Goal: Information Seeking & Learning: Learn about a topic

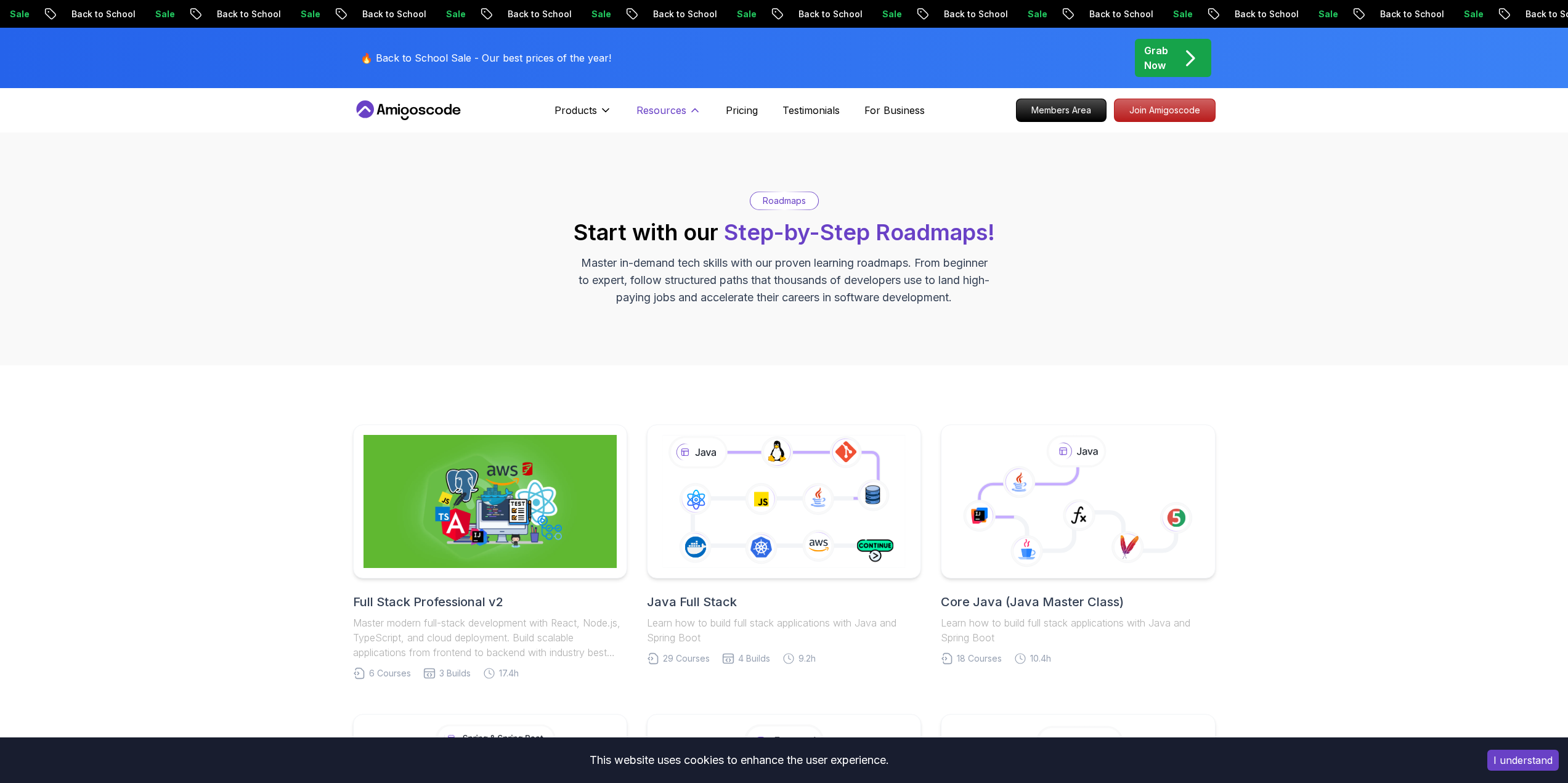
click at [665, 104] on p "Resources" at bounding box center [661, 109] width 50 height 15
click at [674, 113] on p "Resources" at bounding box center [661, 109] width 50 height 15
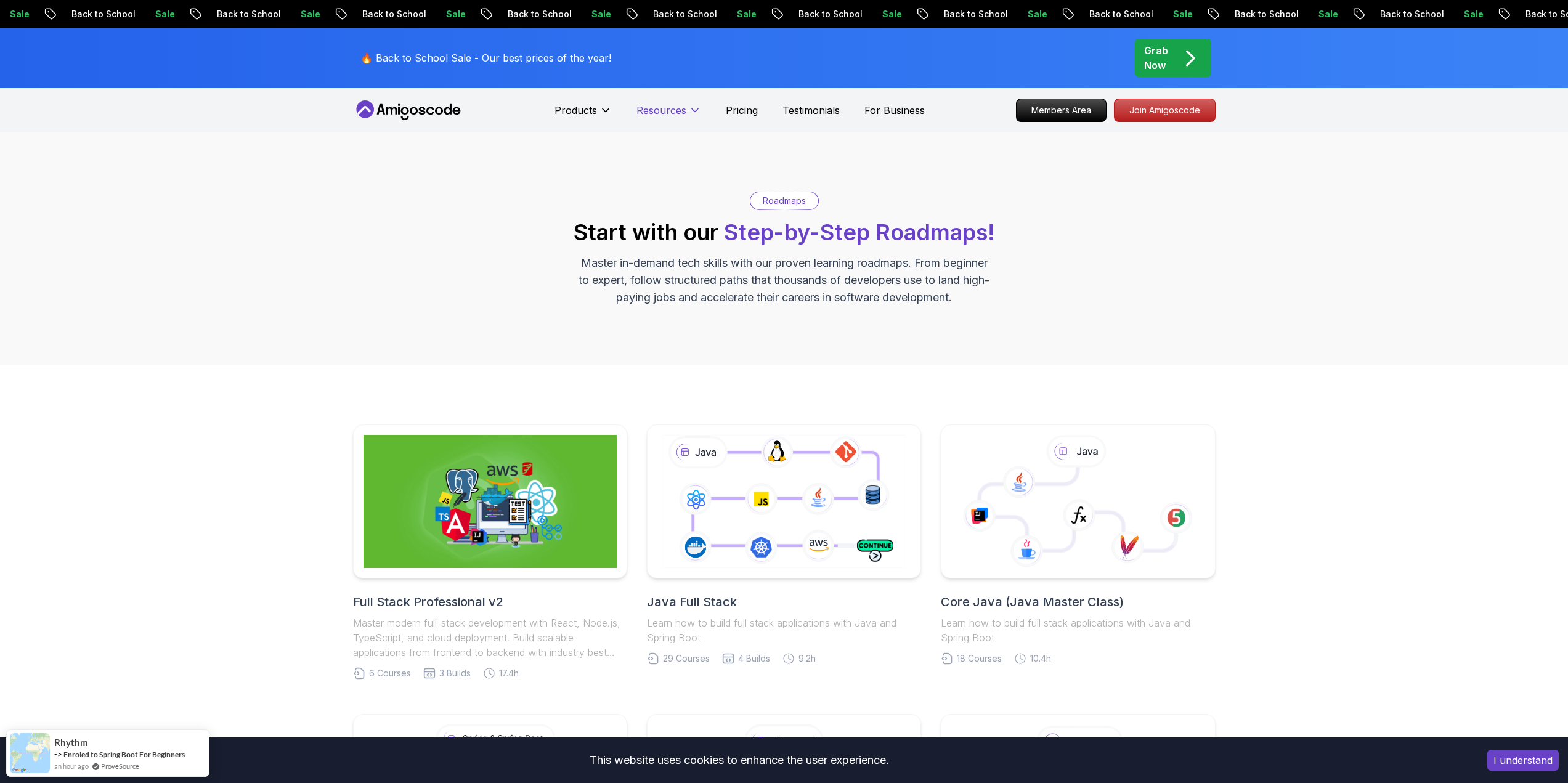
click at [674, 113] on p "Resources" at bounding box center [661, 109] width 50 height 15
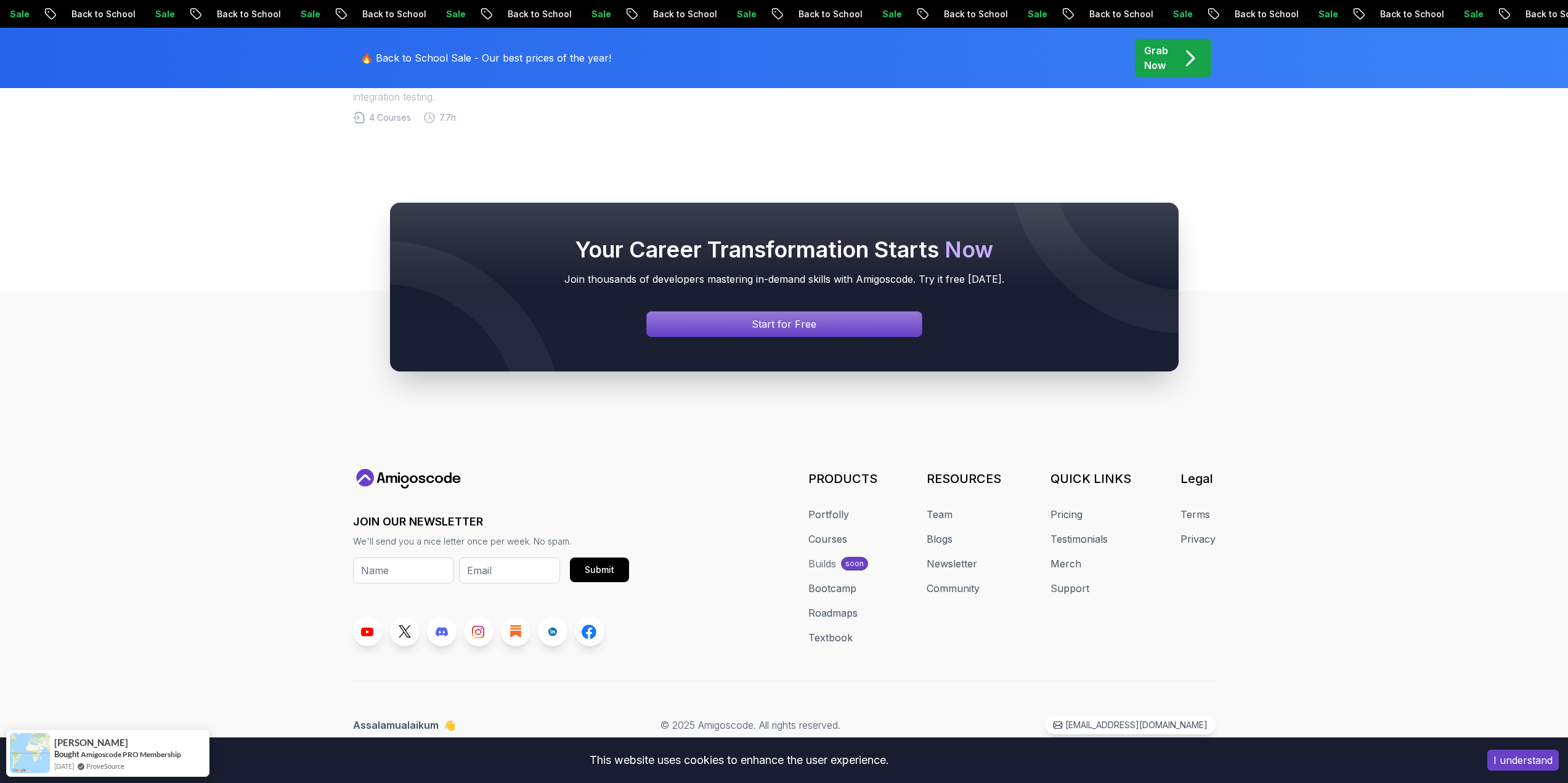
scroll to position [1135, 0]
click at [1077, 511] on link "Pricing" at bounding box center [1066, 514] width 32 height 15
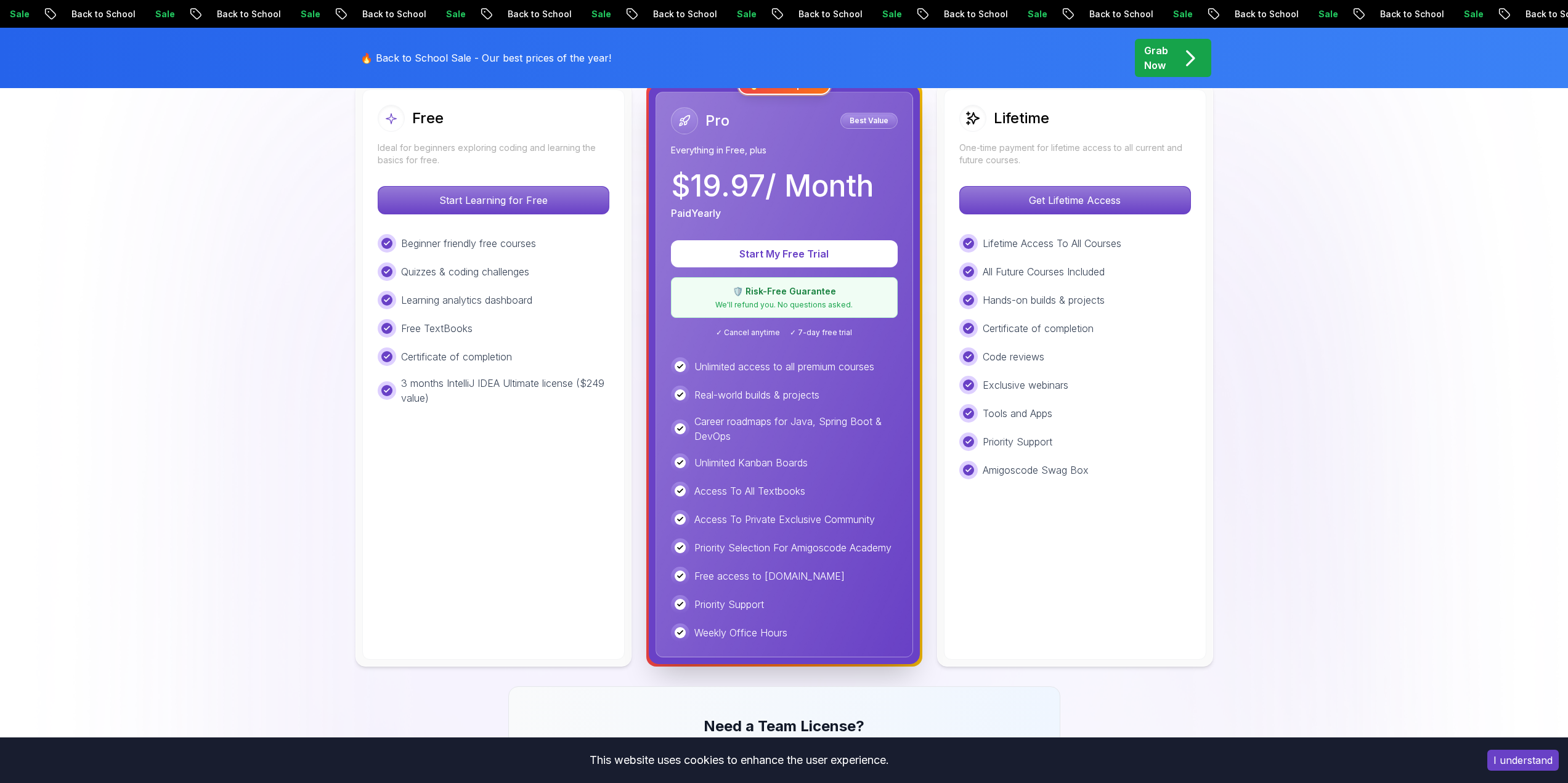
scroll to position [370, 0]
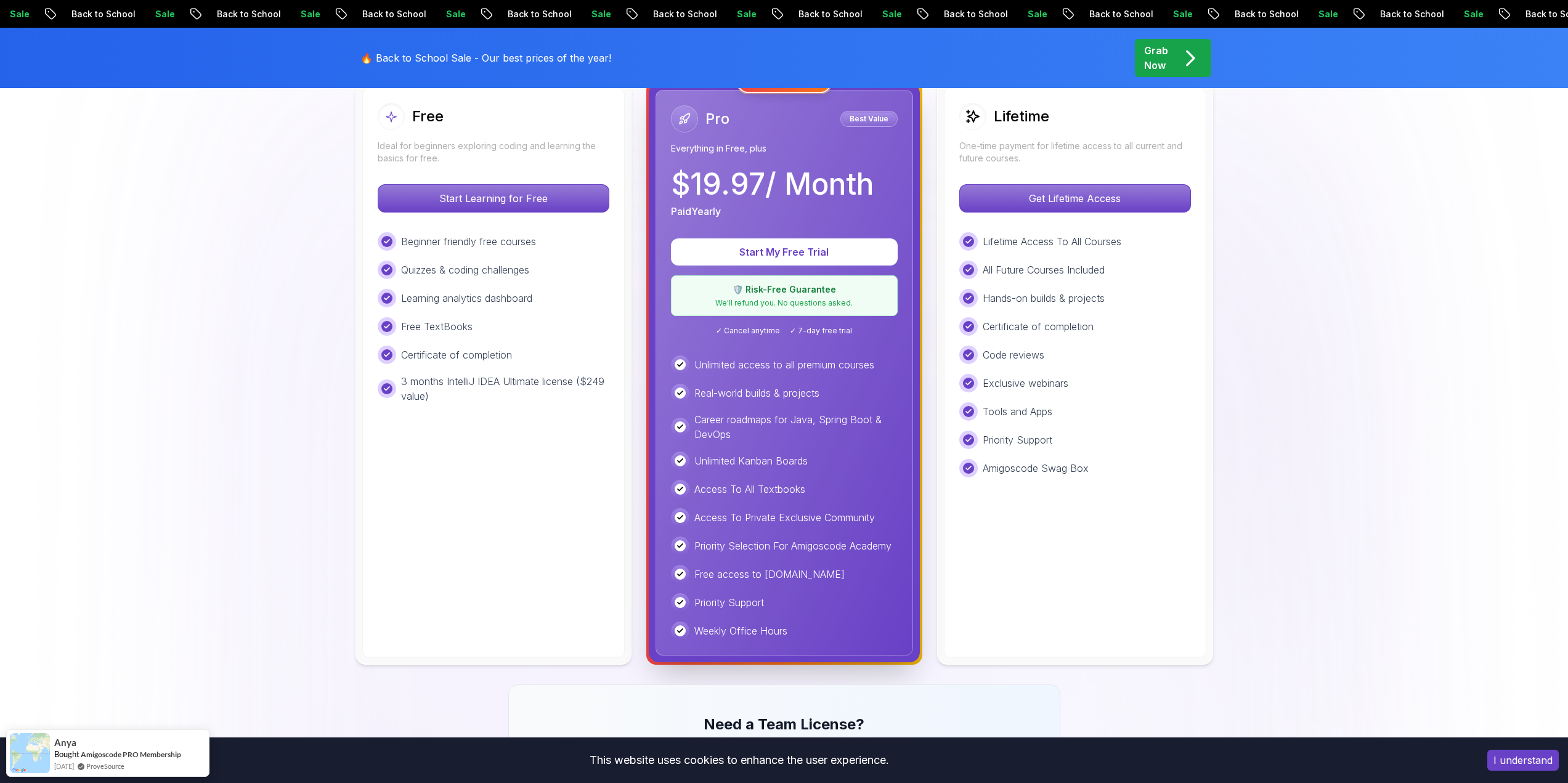
click at [525, 214] on div "Free Ideal for beginners exploring coding and learning the basics for free. Sta…" at bounding box center [493, 373] width 263 height 571
click at [523, 205] on p "Start Learning for Free" at bounding box center [493, 198] width 219 height 26
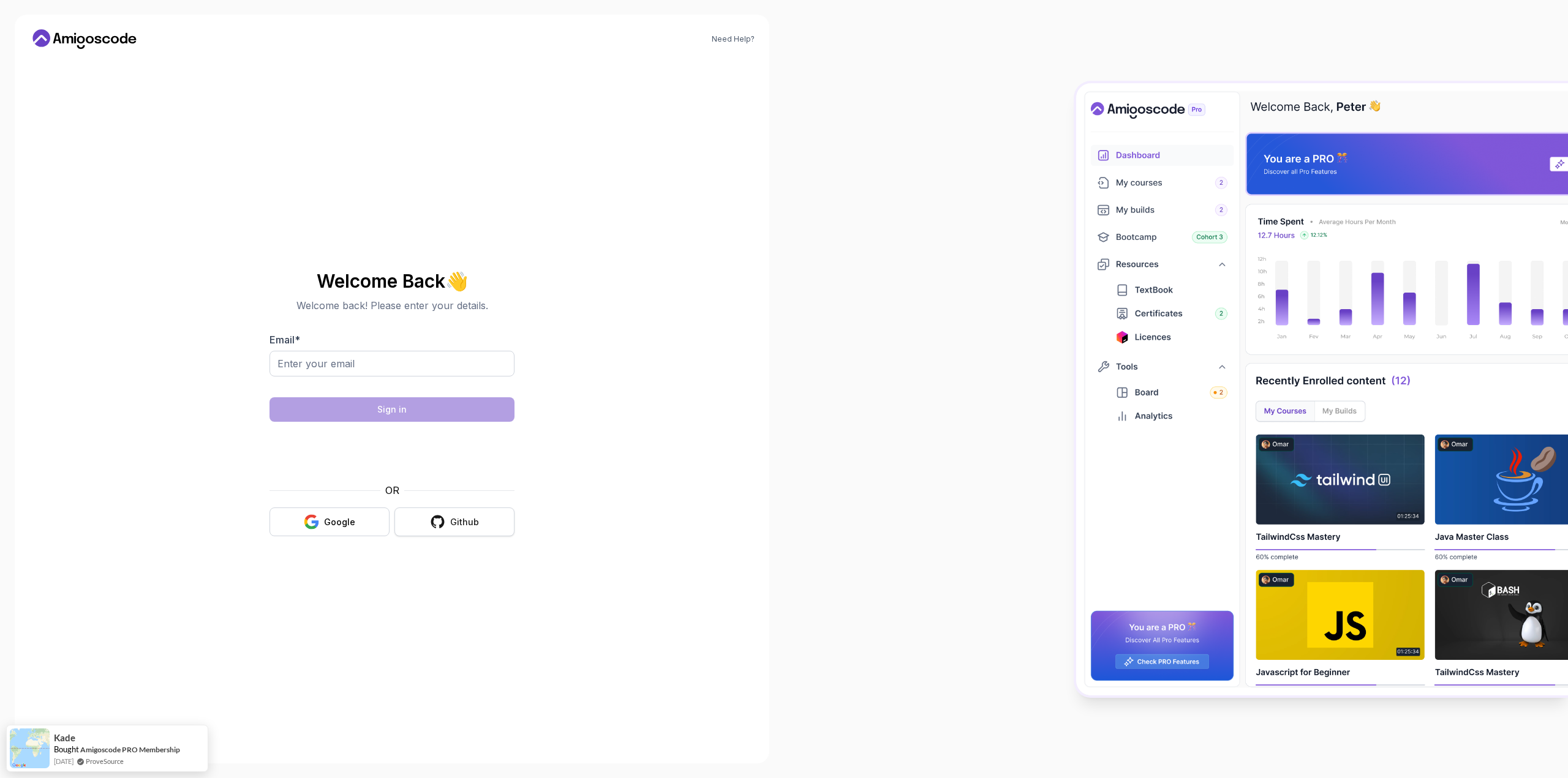
click at [481, 514] on button "Github" at bounding box center [455, 522] width 120 height 29
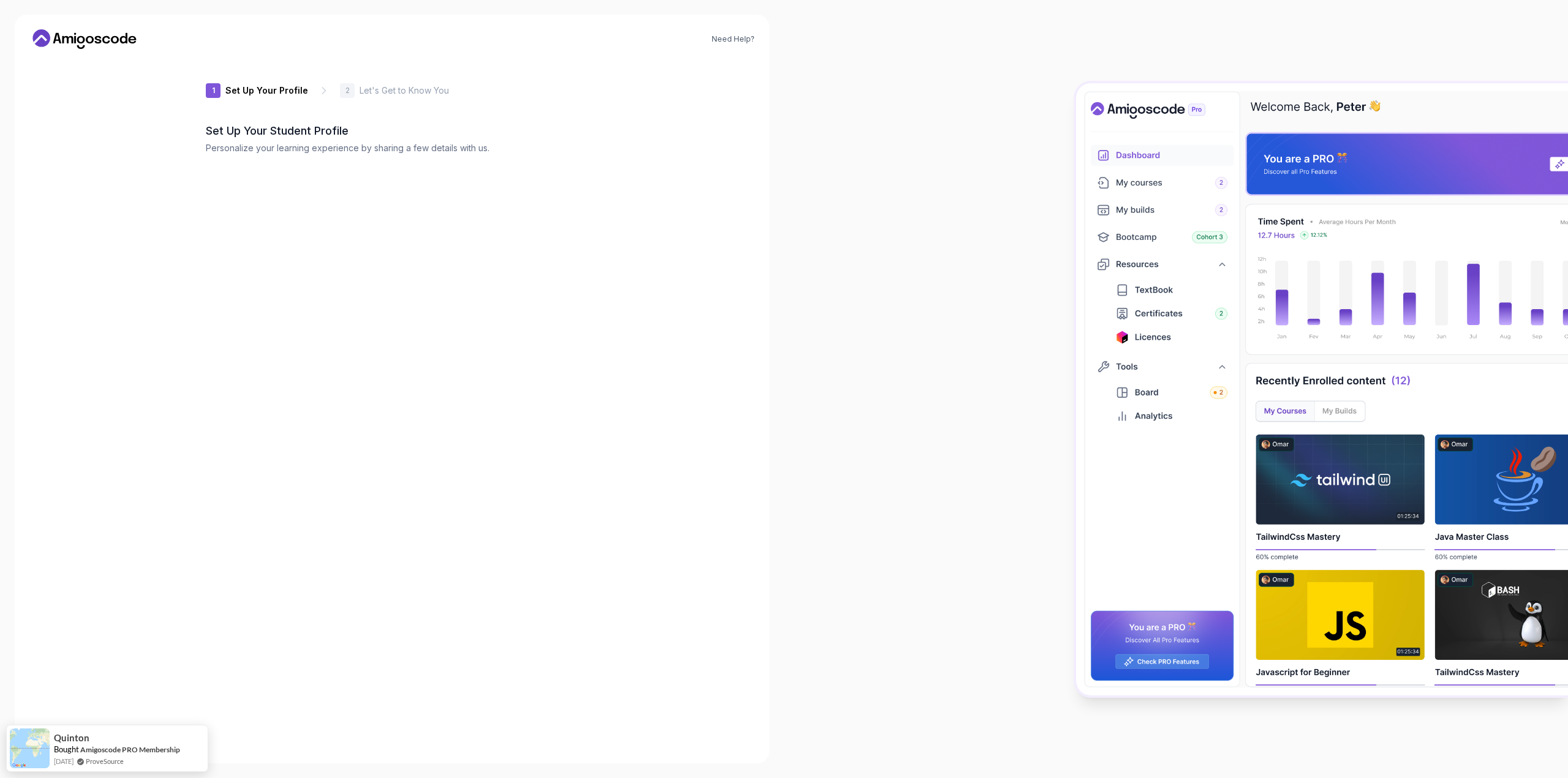
type input "braveotter645c6"
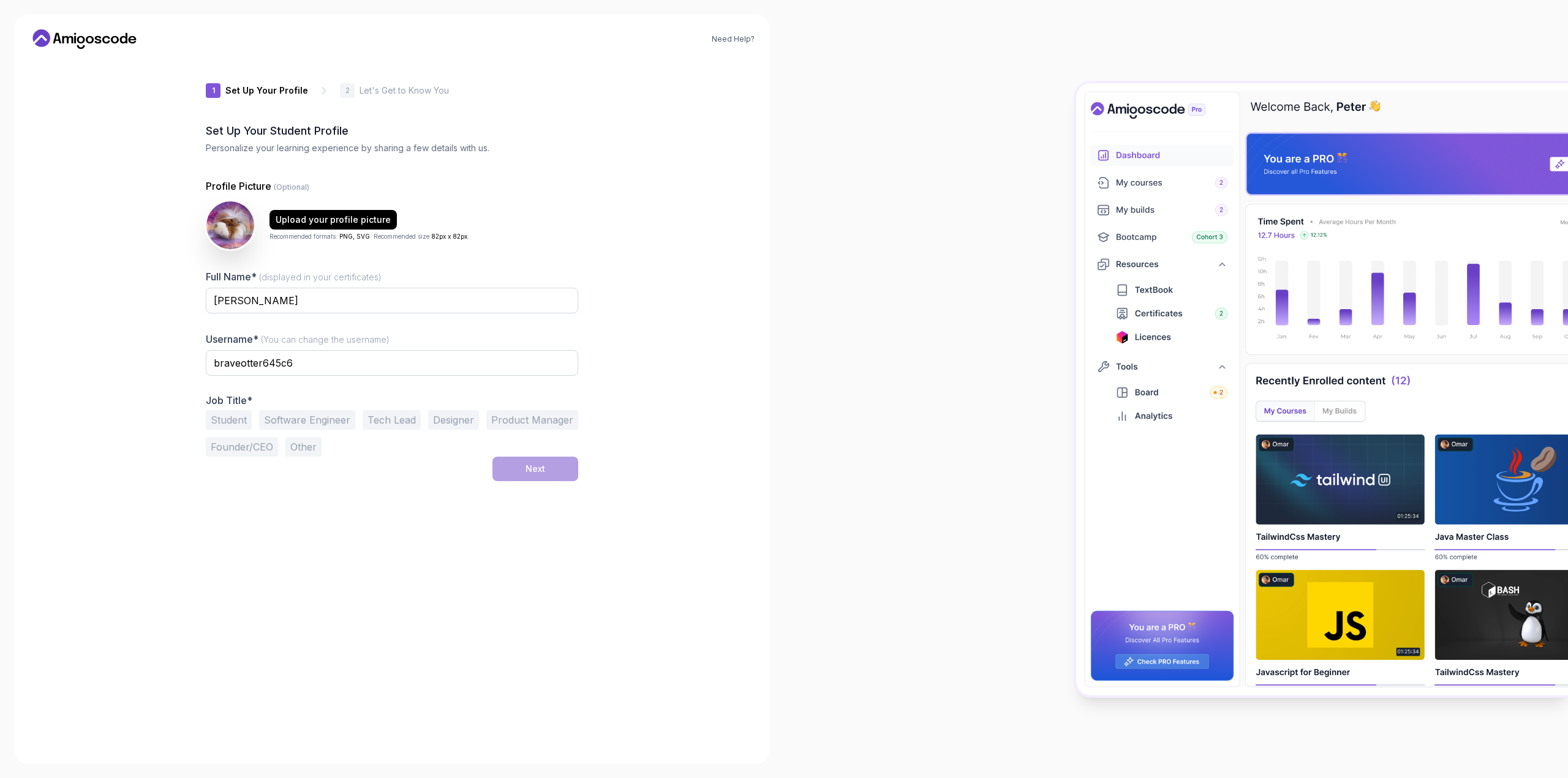
click at [310, 429] on button "Software Engineer" at bounding box center [307, 420] width 96 height 19
click at [534, 484] on div "1 Set Up Your Profile 1 Set Up Your Profile 2 Let's Get to Know You Set Up Your…" at bounding box center [392, 404] width 373 height 690
click at [537, 470] on div "Next" at bounding box center [536, 469] width 19 height 13
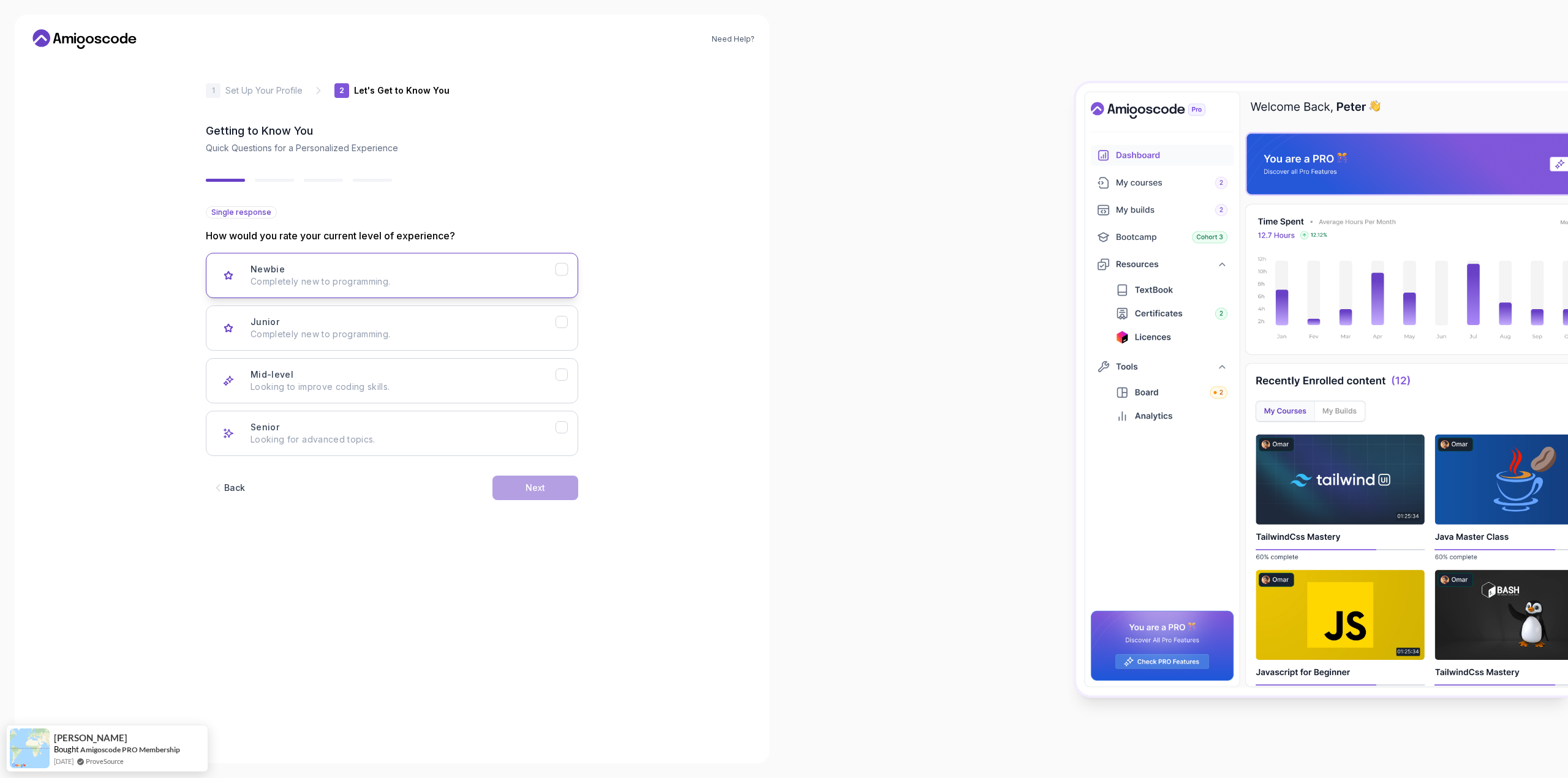
click at [361, 257] on button "Newbie Completely new to programming." at bounding box center [392, 276] width 373 height 46
click at [408, 320] on div "Junior Completely new to programming." at bounding box center [403, 328] width 305 height 24
click at [539, 484] on div "Next" at bounding box center [536, 488] width 19 height 13
click at [379, 272] on div "Backend Development Node.js, Python, Java" at bounding box center [403, 275] width 305 height 24
click at [524, 481] on button "Next" at bounding box center [536, 487] width 85 height 24
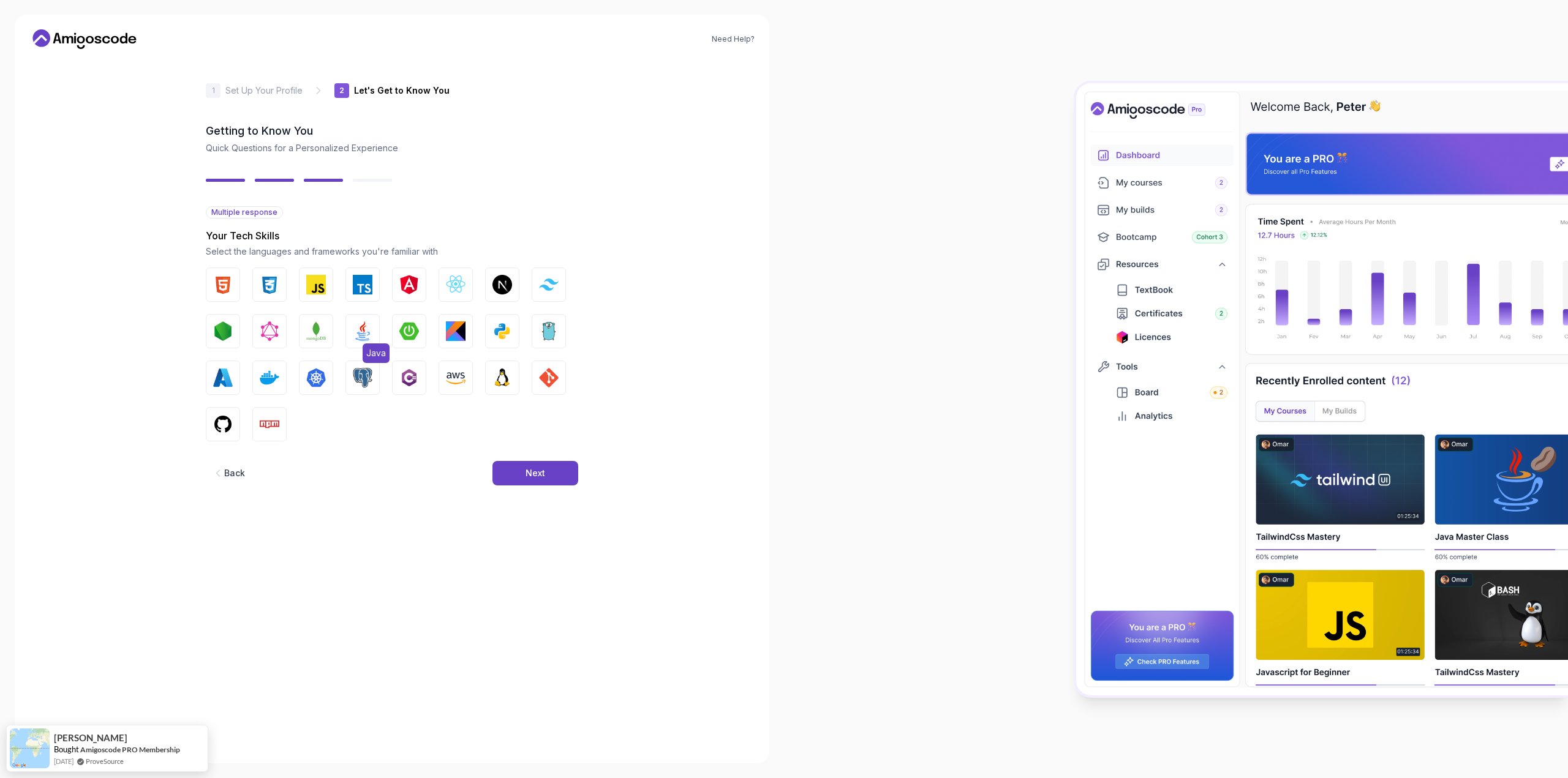
click at [363, 331] on img "button" at bounding box center [363, 331] width 19 height 19
click at [515, 482] on button "Next" at bounding box center [536, 472] width 85 height 24
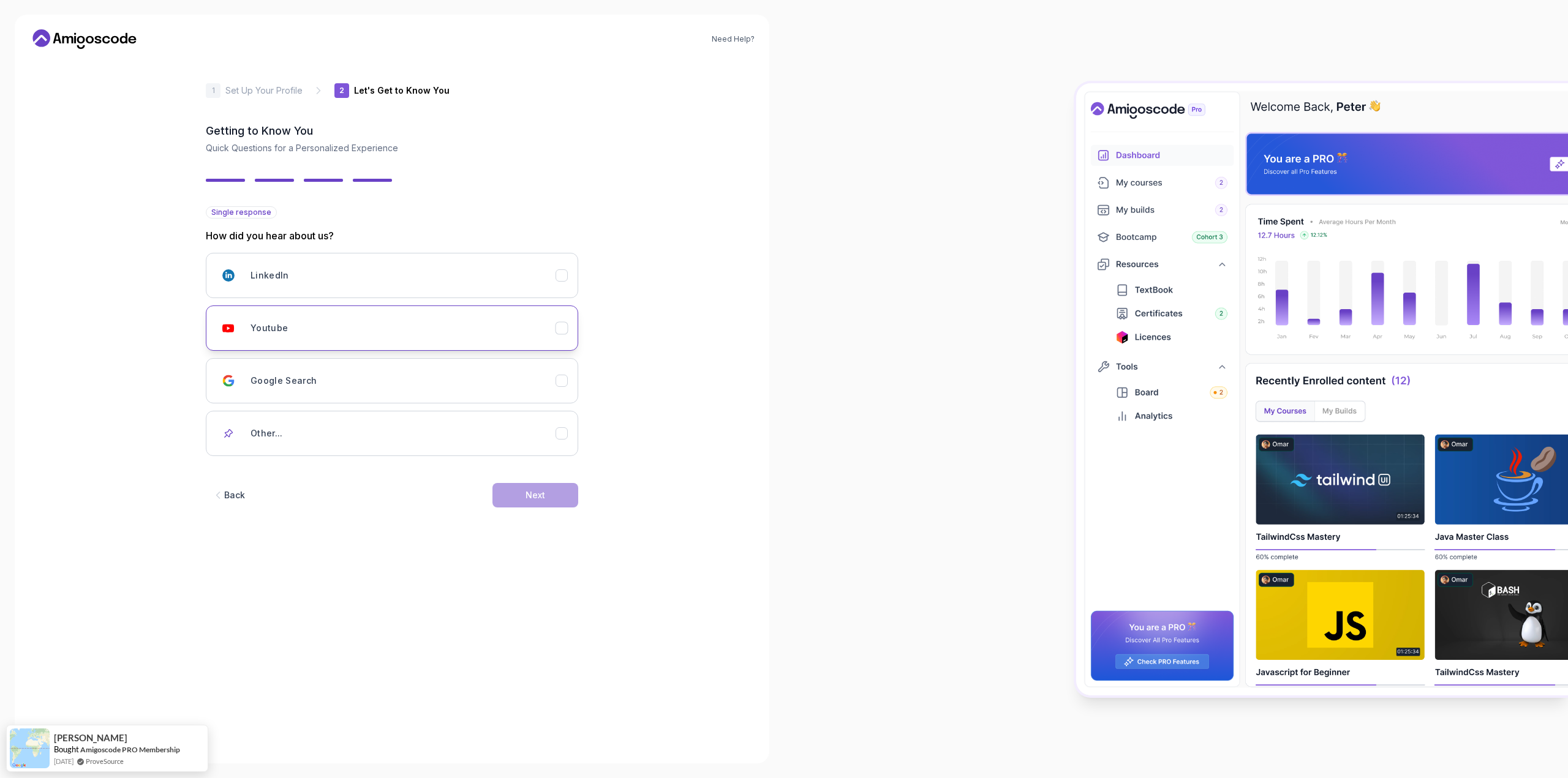
click at [399, 337] on div "Youtube" at bounding box center [403, 328] width 305 height 24
click at [547, 495] on button "Next" at bounding box center [536, 495] width 85 height 24
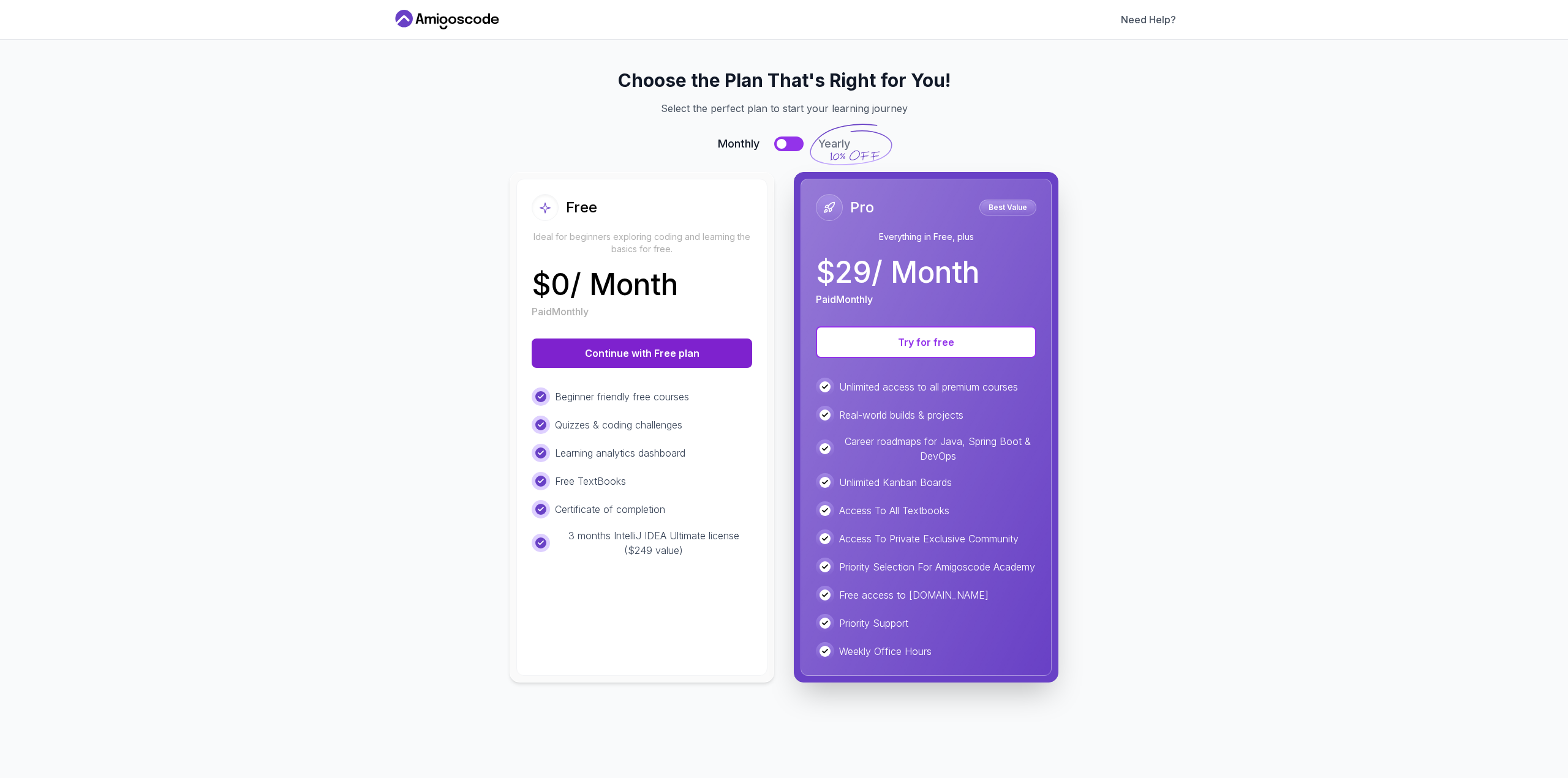
click at [635, 357] on button "Continue with Free plan" at bounding box center [641, 353] width 220 height 29
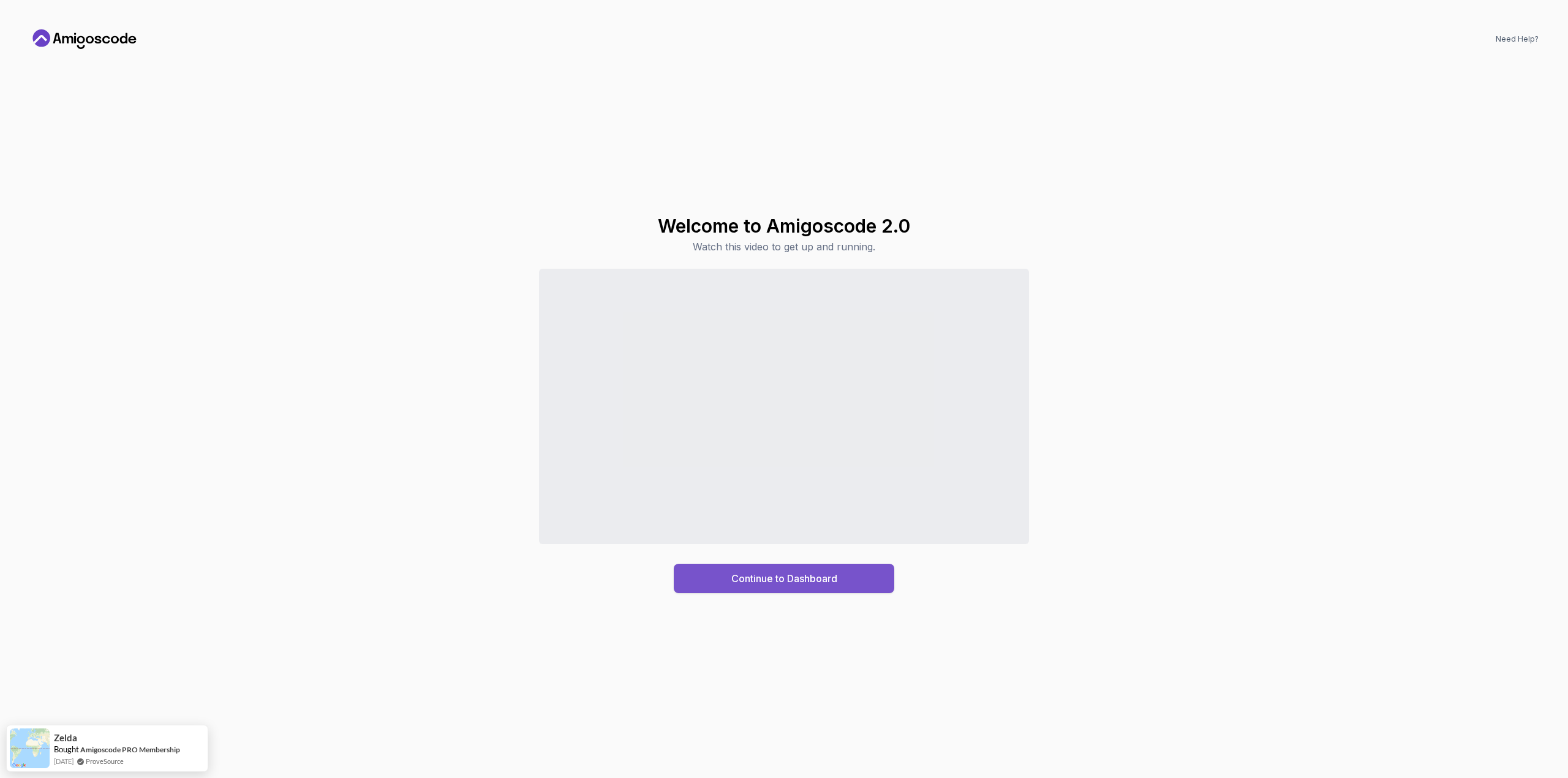
click at [787, 573] on div "Continue to Dashboard" at bounding box center [784, 578] width 106 height 15
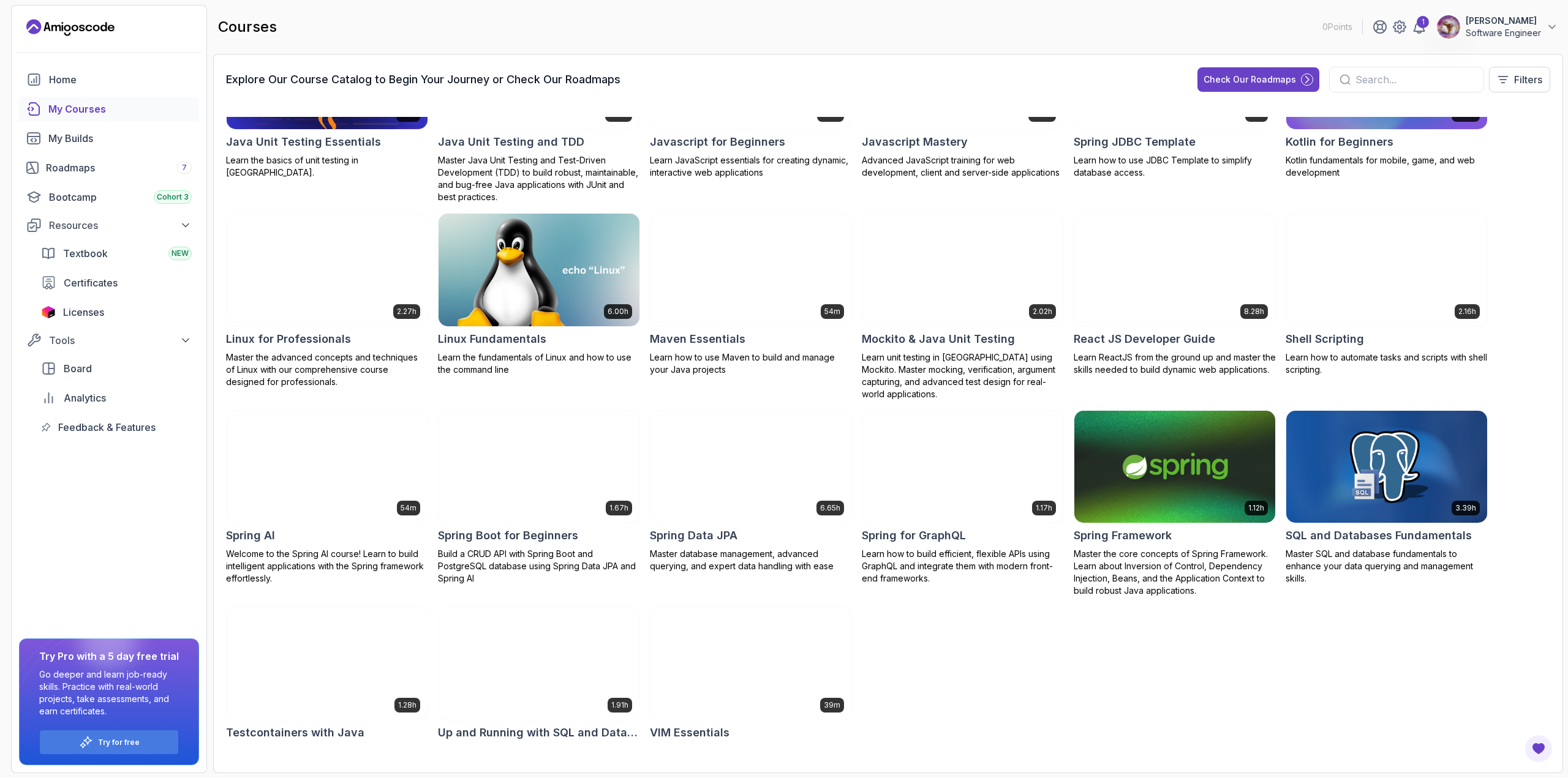
scroll to position [888, 0]
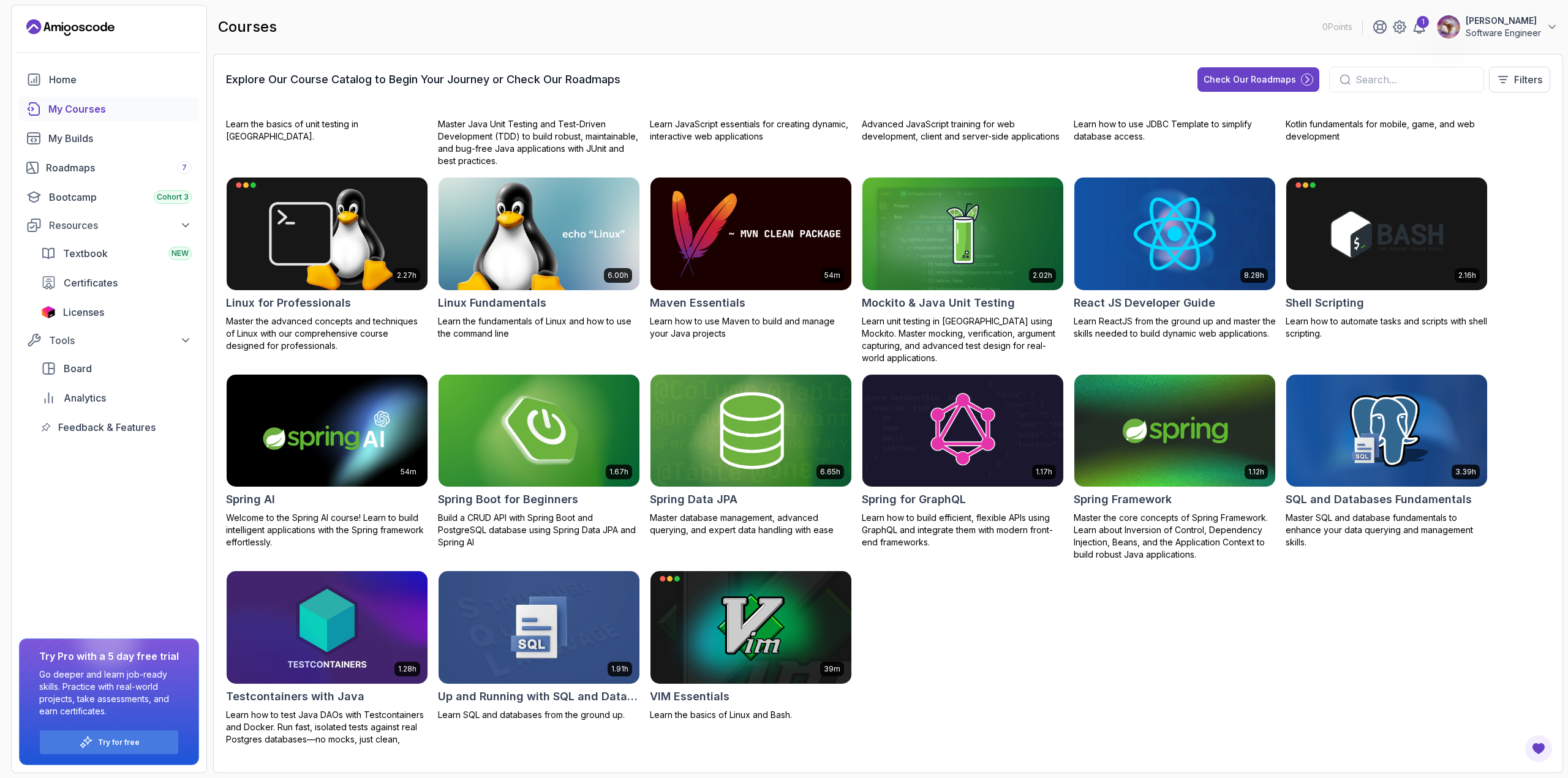
click at [530, 444] on img at bounding box center [539, 431] width 211 height 118
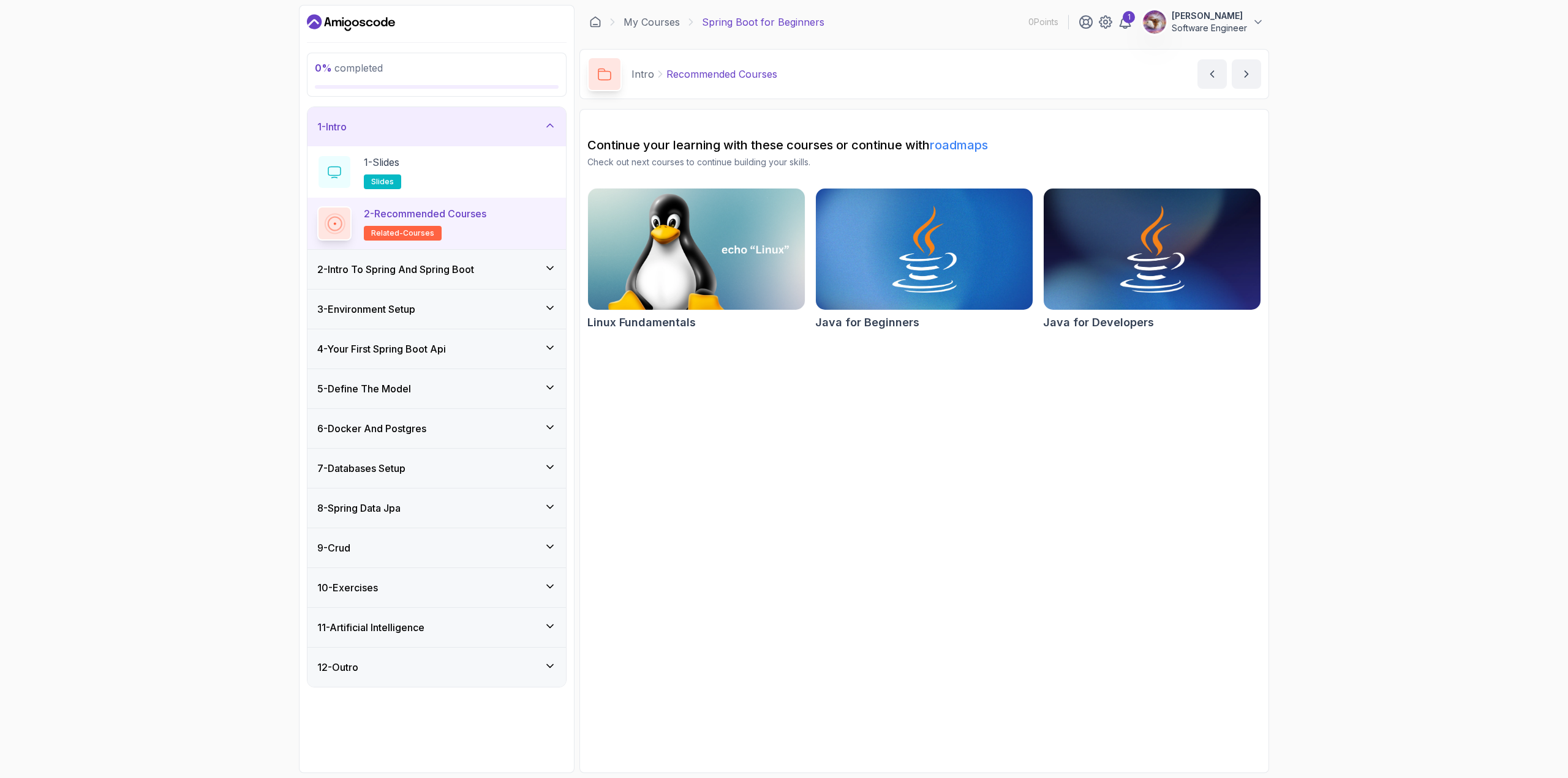
click at [463, 459] on div "7 - Databases Setup" at bounding box center [437, 469] width 258 height 39
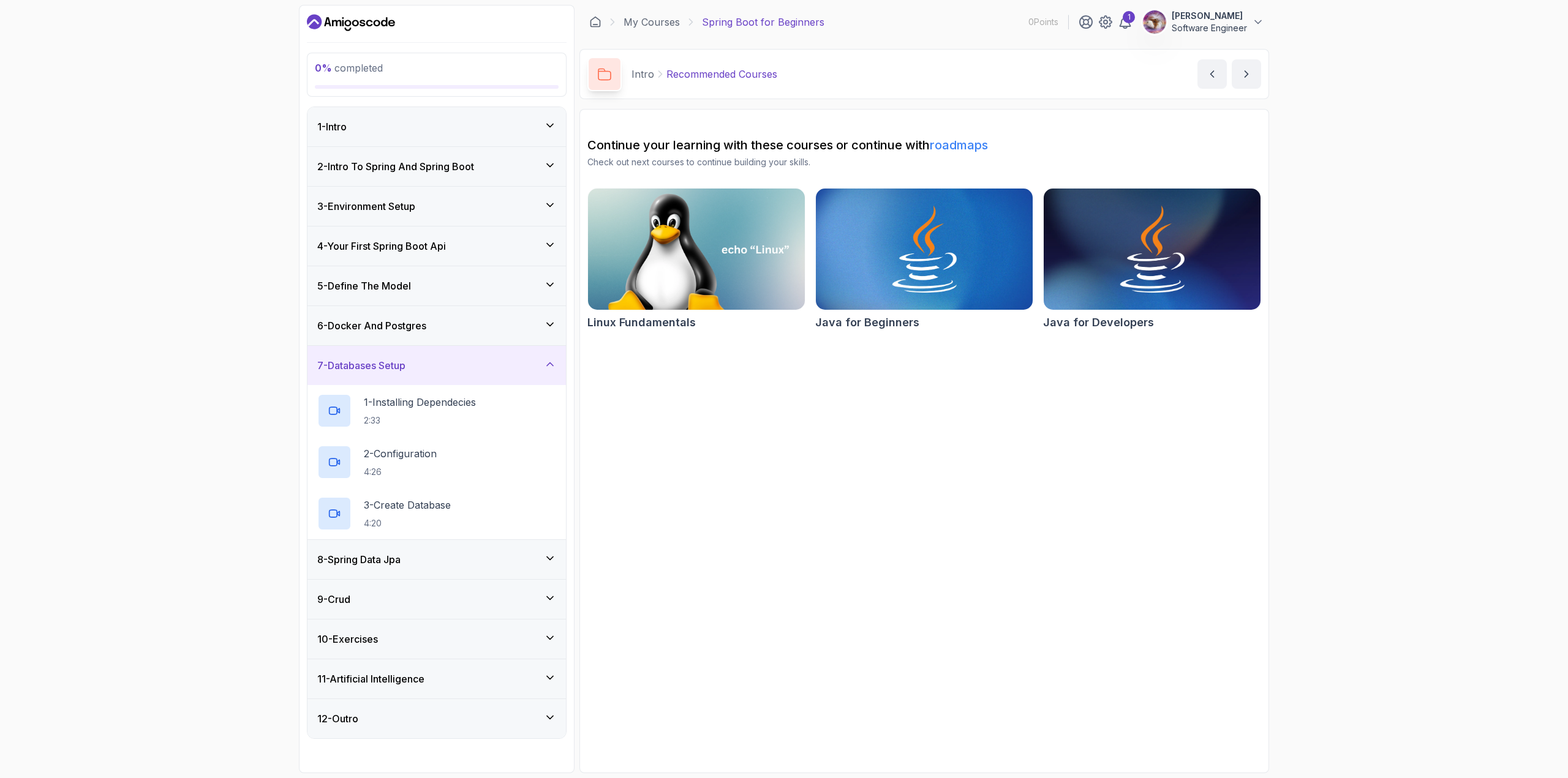
click at [482, 339] on div "6 - Docker And Postgres" at bounding box center [437, 326] width 258 height 39
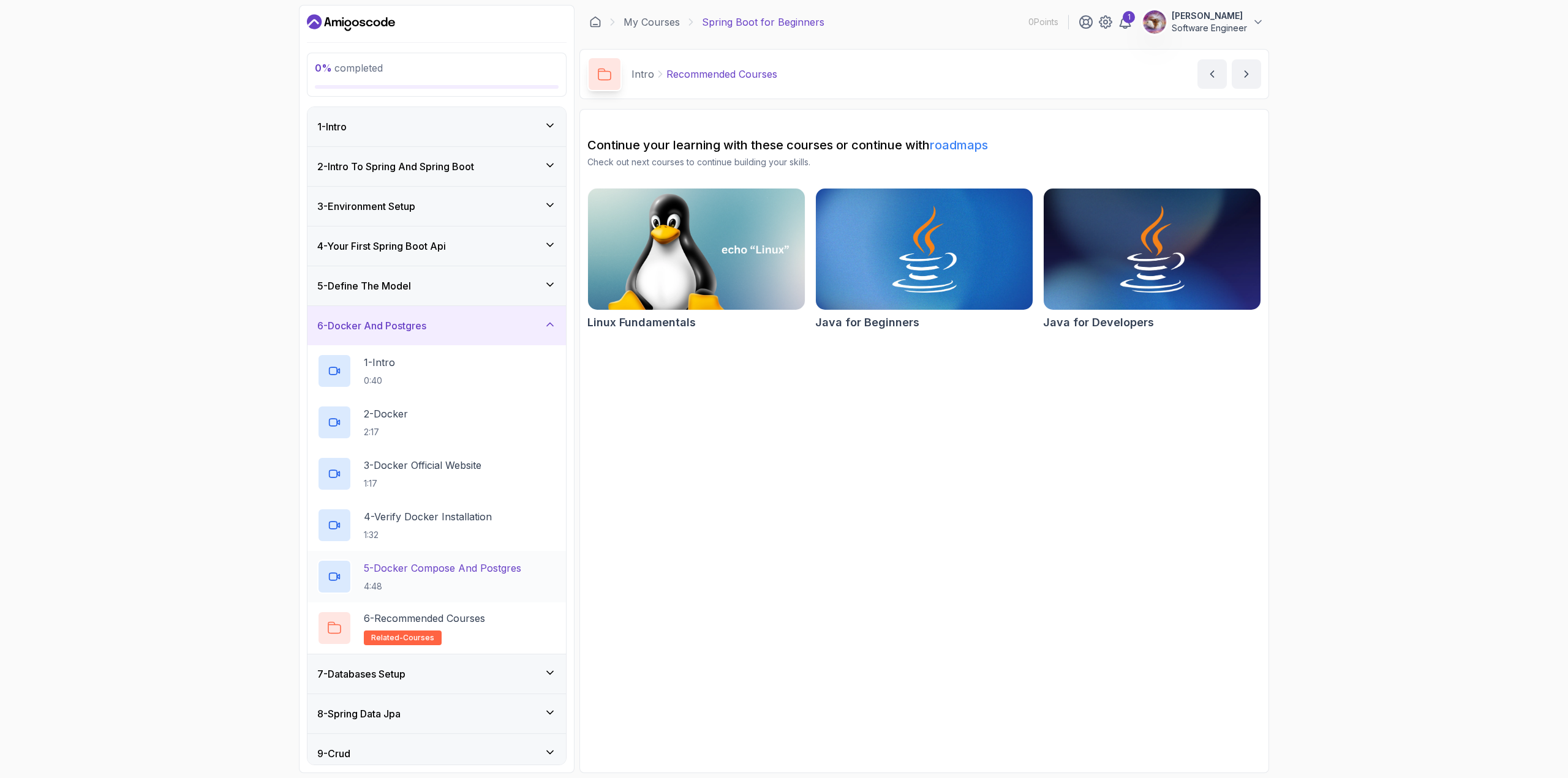
click at [503, 570] on p "5 - Docker Compose And Postgres" at bounding box center [442, 567] width 157 height 15
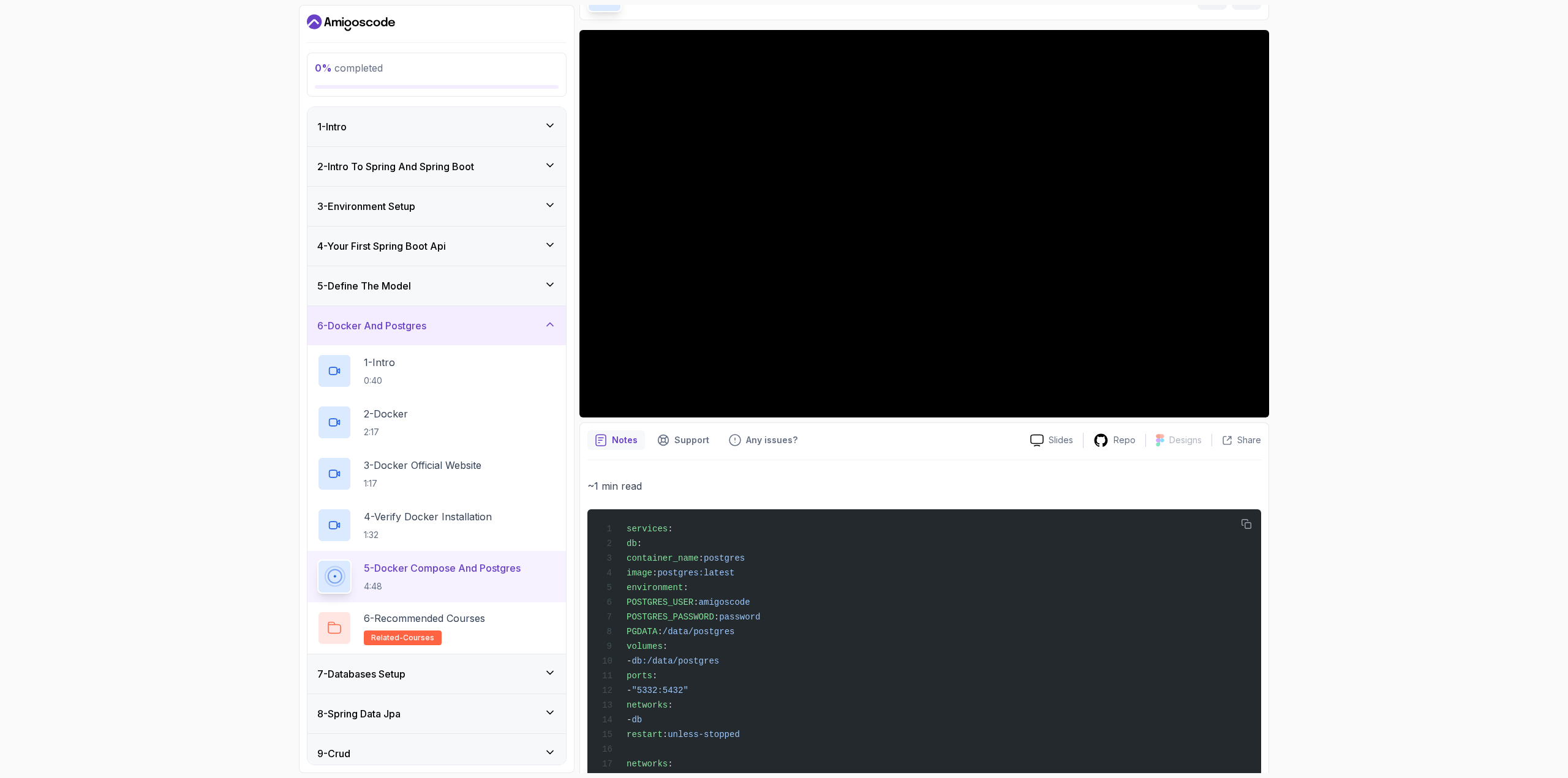
scroll to position [202, 0]
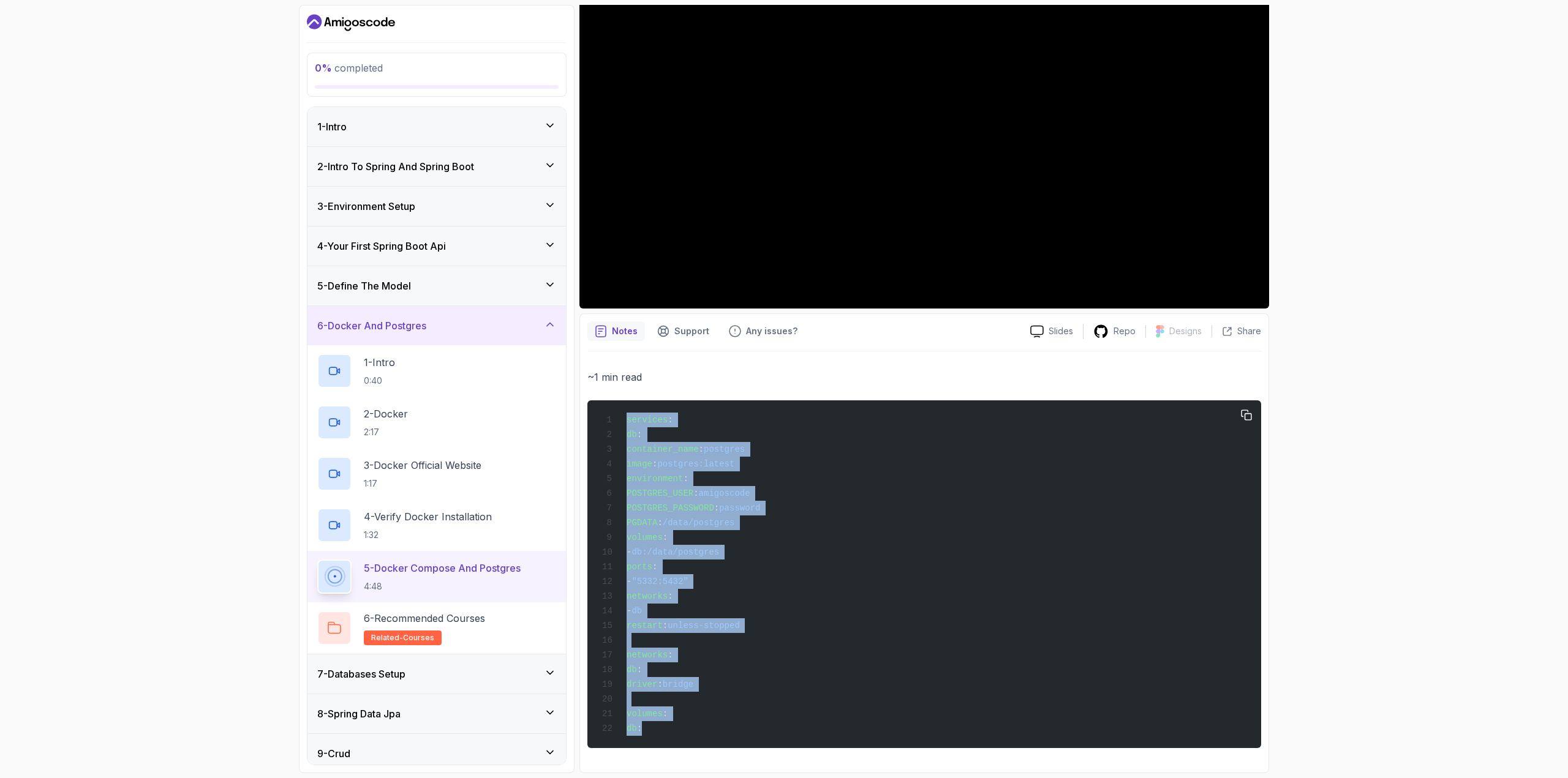
drag, startPoint x: 705, startPoint y: 736, endPoint x: 599, endPoint y: 403, distance: 349.5
click at [599, 407] on div "services : db : container_name : postgres image : postgres:latest environment :…" at bounding box center [924, 573] width 654 height 333
copy code "services : db : container_name : postgres image : postgres:latest environment :…"
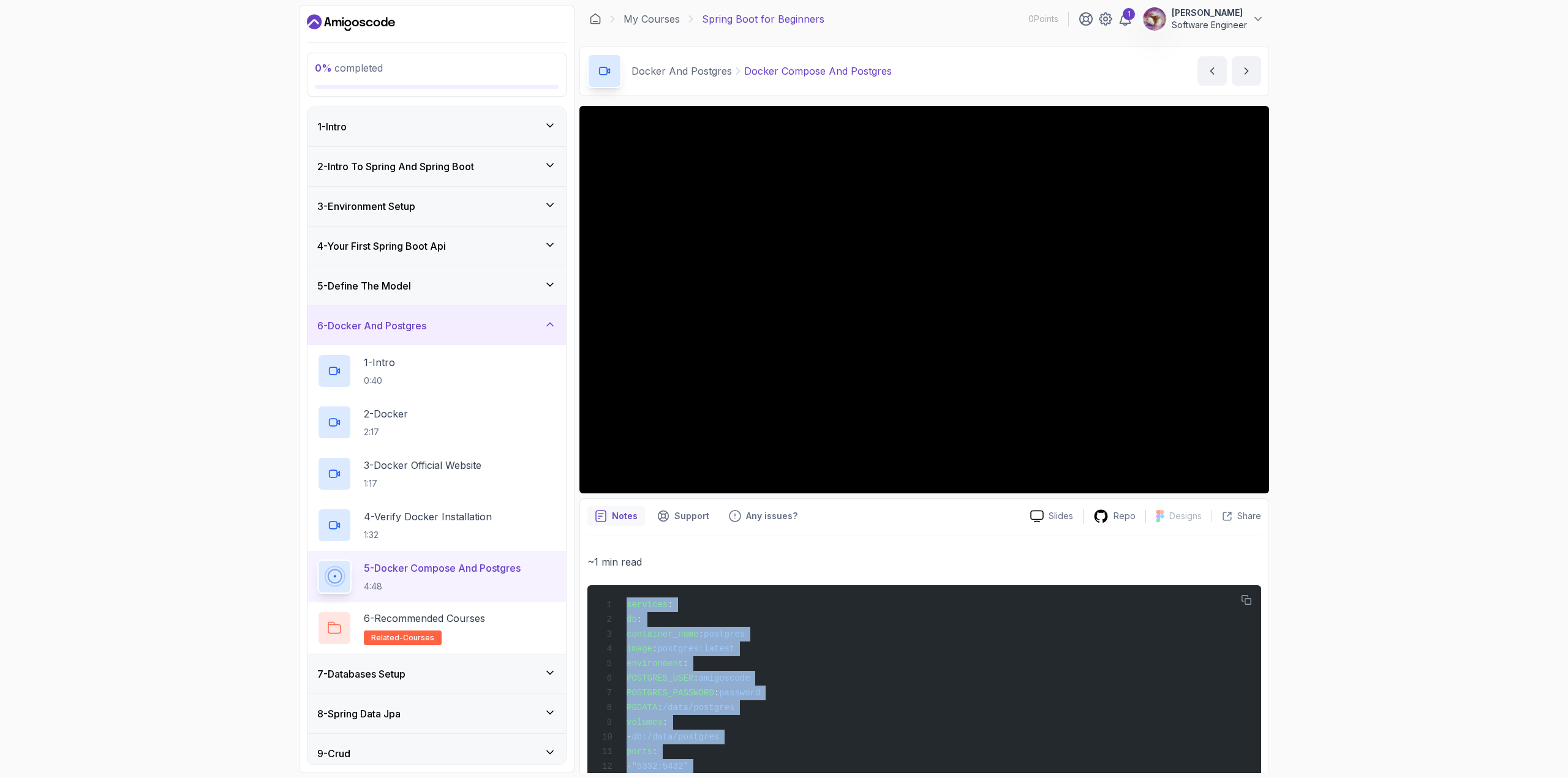
scroll to position [0, 0]
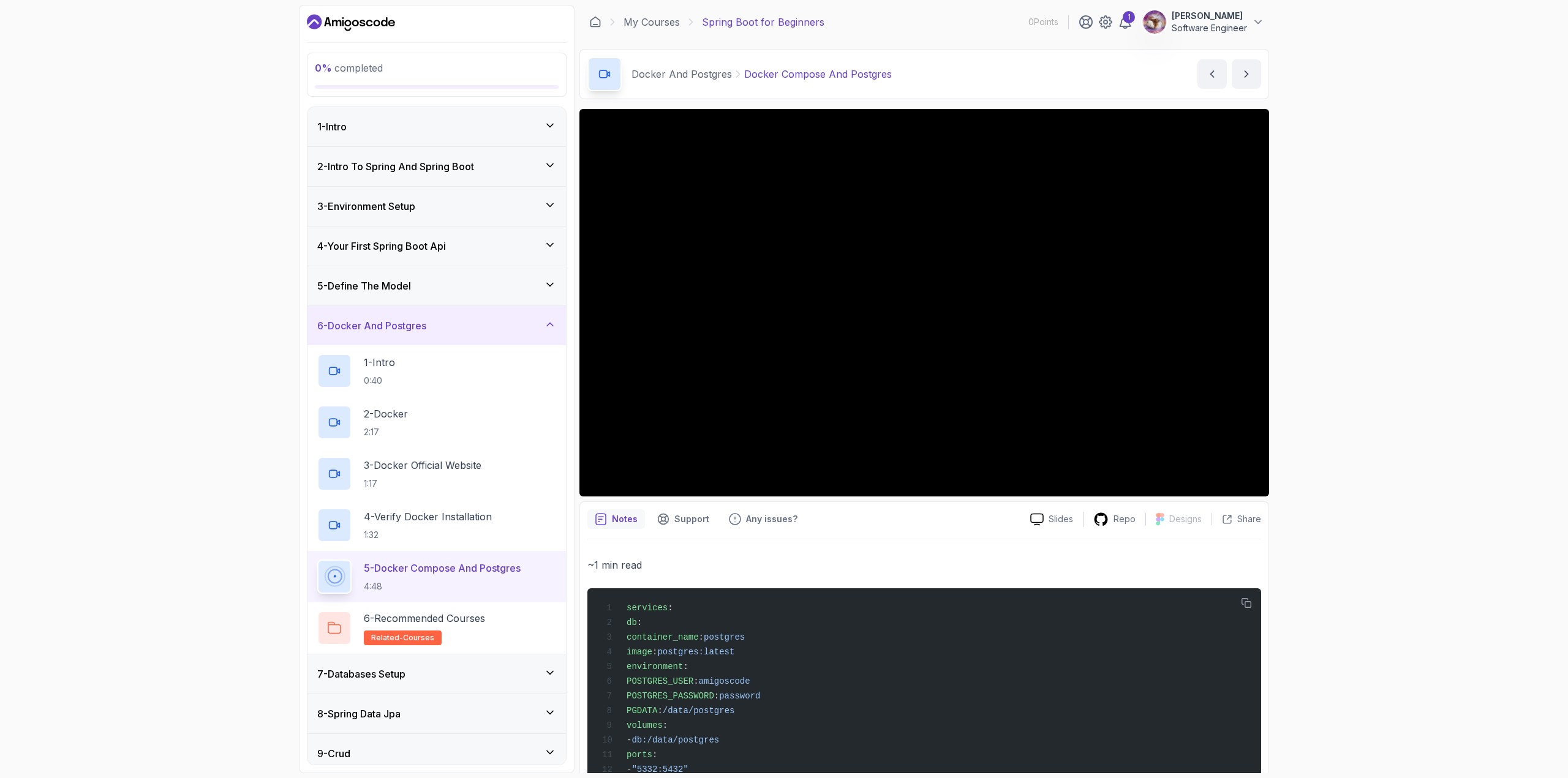
drag, startPoint x: 1396, startPoint y: 396, endPoint x: 1263, endPoint y: 381, distance: 133.8
click at [1396, 396] on div "0 % completed 1 - Intro 2 - Intro To Spring And Spring Boot 3 - Environment Set…" at bounding box center [784, 389] width 1568 height 778
click at [1090, 775] on section "0 % completed 1 - Intro 2 - Intro To Spring And Spring Boot 3 - Environment Set…" at bounding box center [784, 389] width 980 height 778
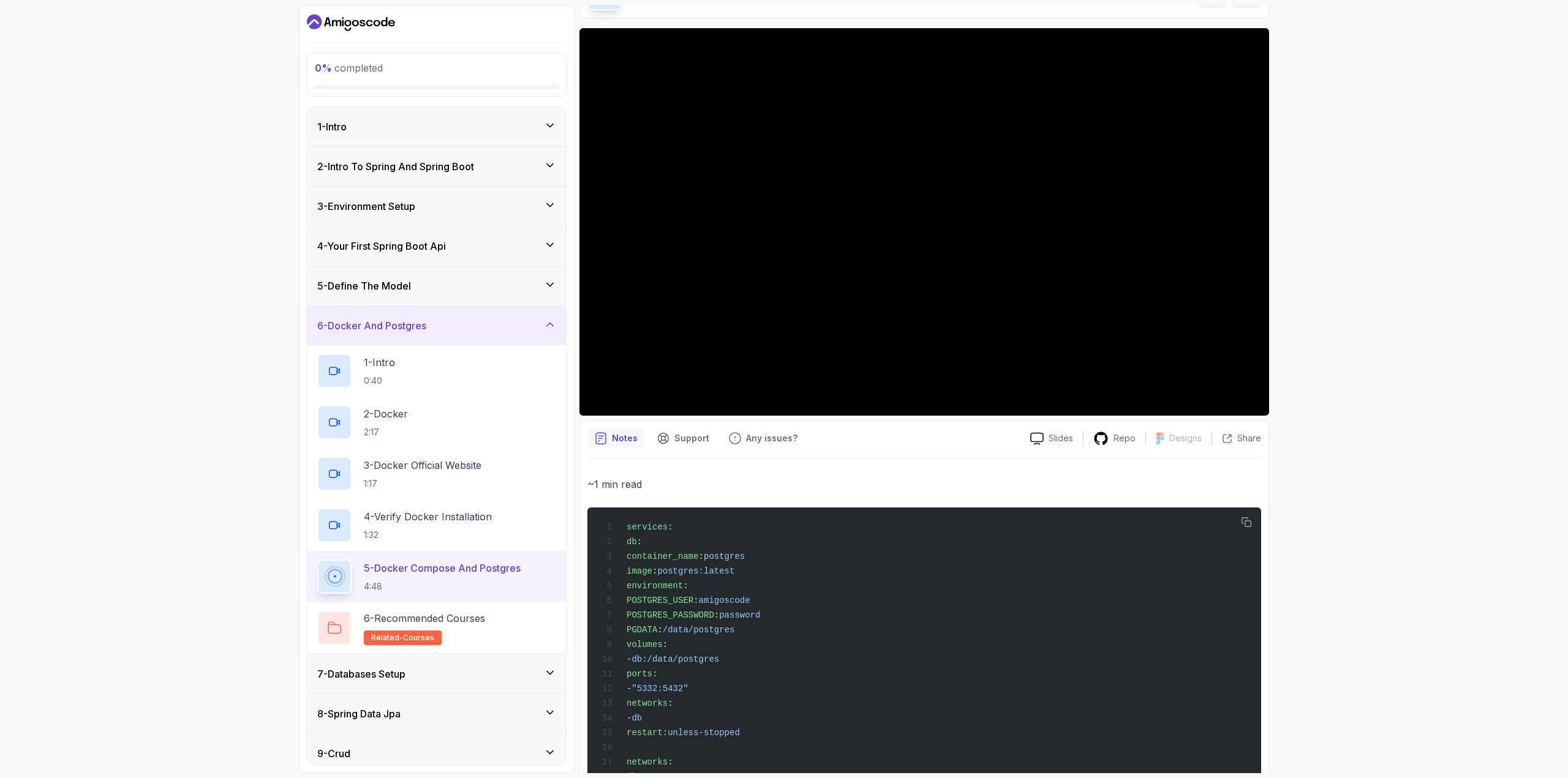
scroll to position [79, 0]
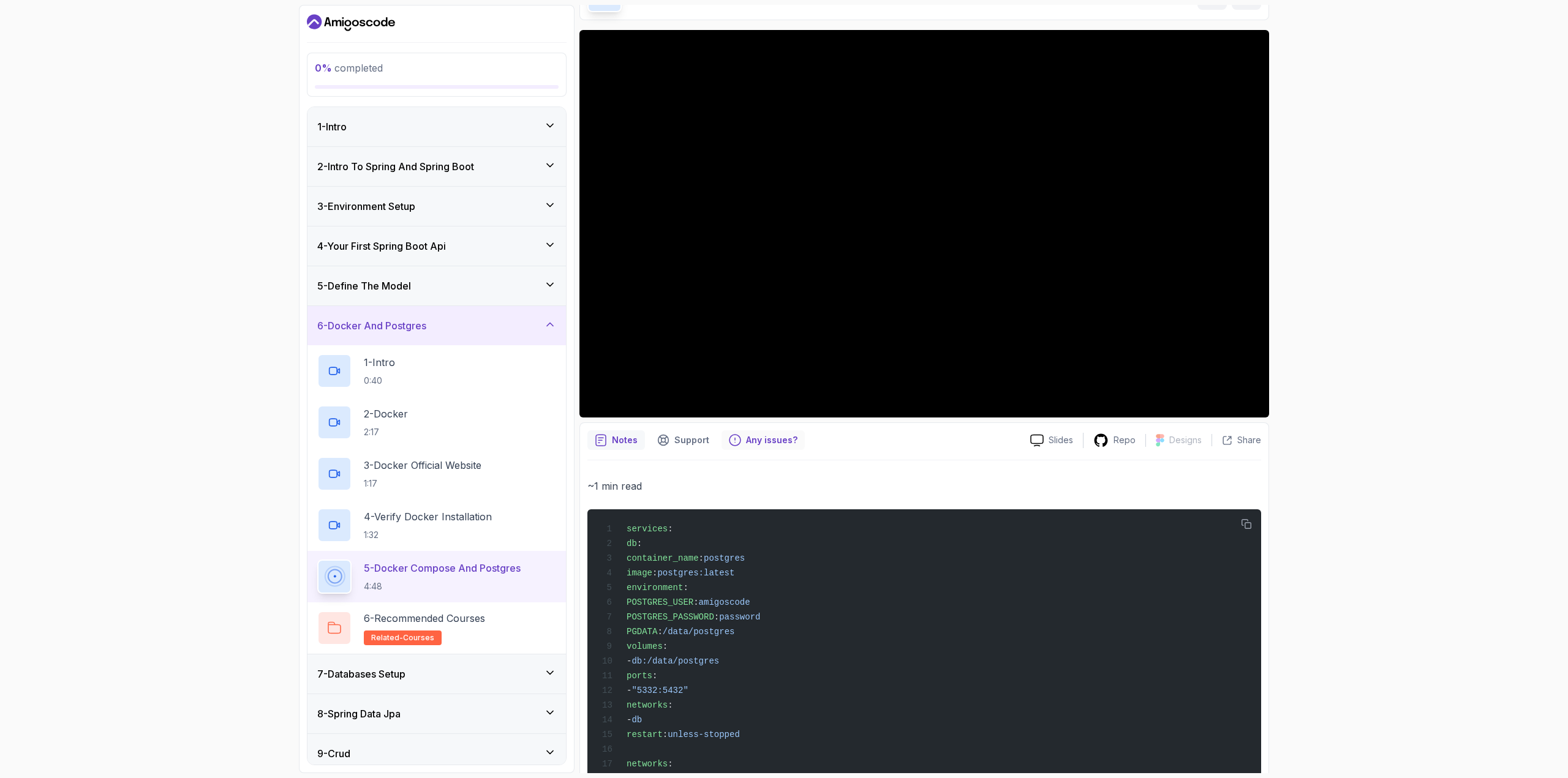
click at [783, 447] on div "Any issues?" at bounding box center [764, 440] width 83 height 19
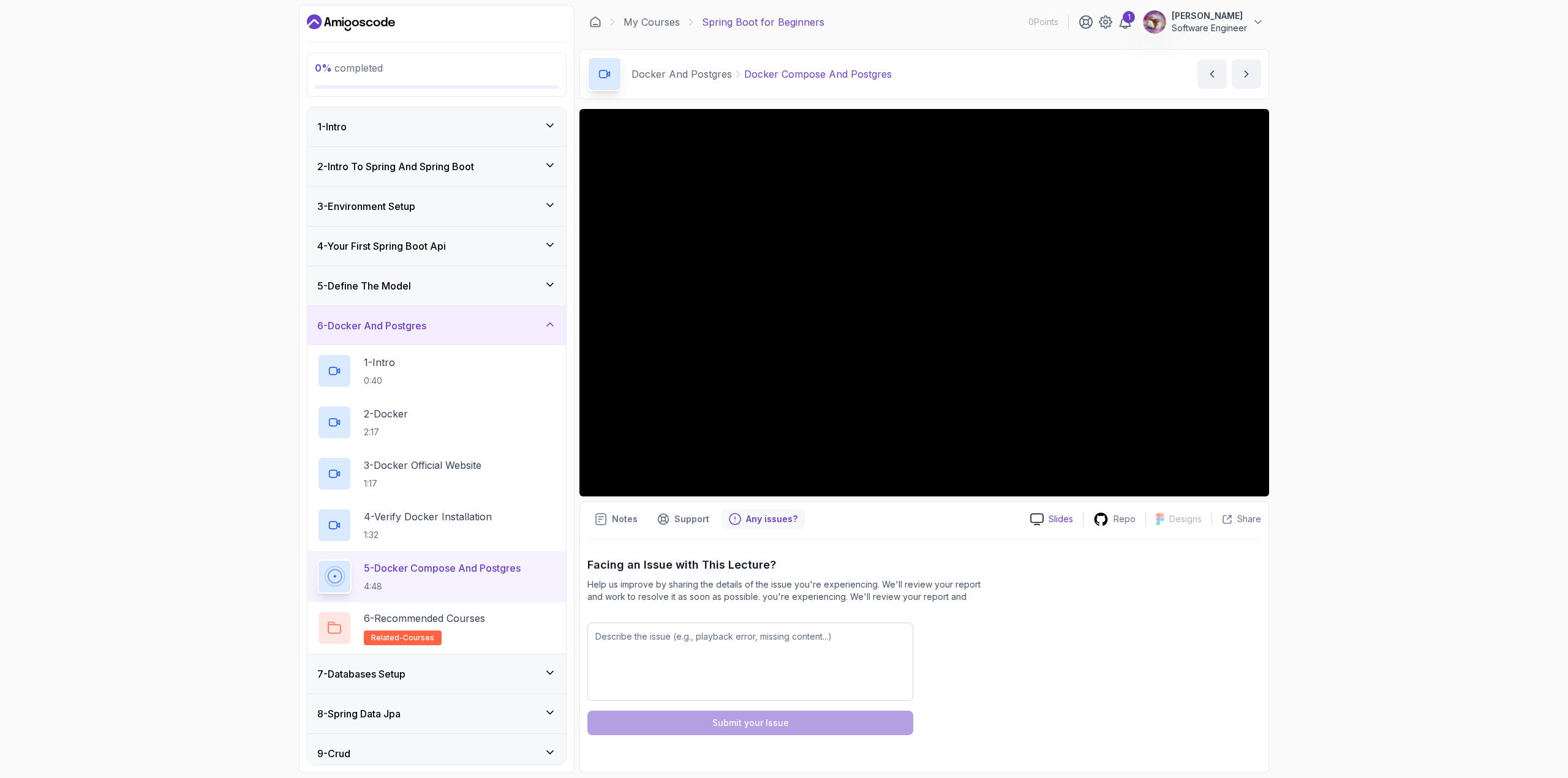
click at [1049, 513] on div "Slides" at bounding box center [1052, 519] width 62 height 13
click at [1111, 514] on div "Repo" at bounding box center [1115, 520] width 62 height 16
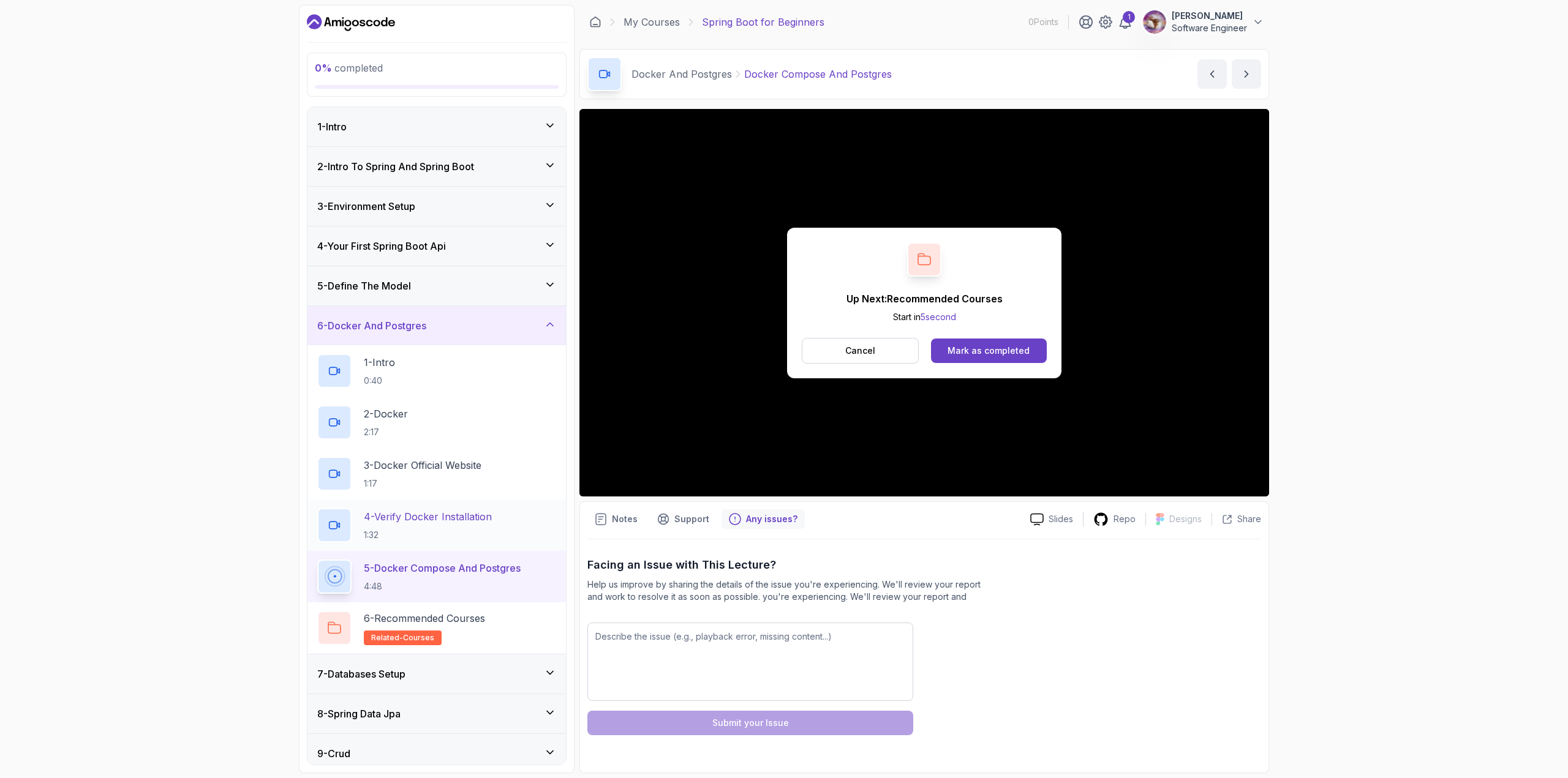
click at [432, 534] on p "1:32" at bounding box center [428, 535] width 128 height 13
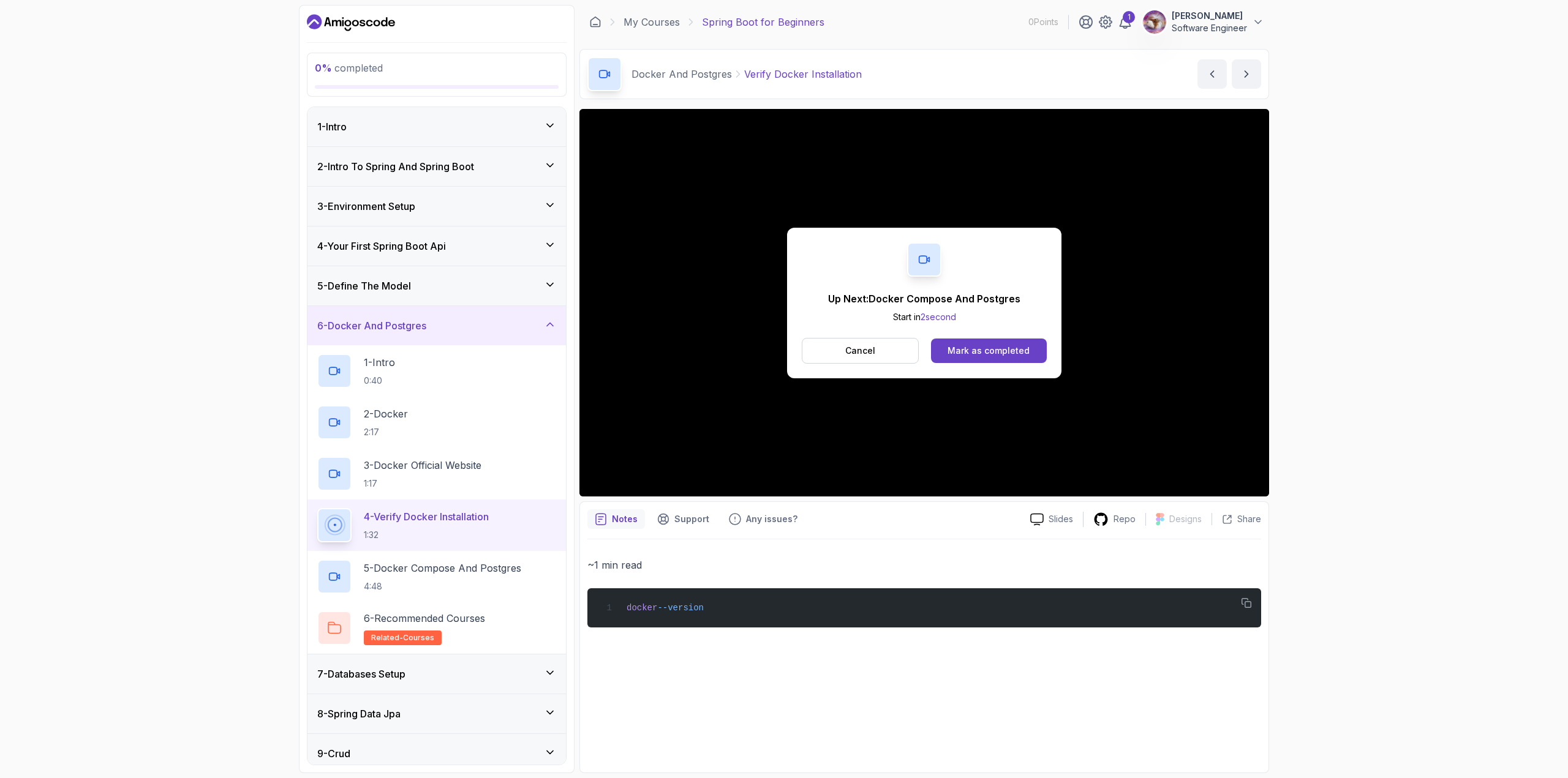
click at [847, 158] on div "Up Next: Docker Compose And Postgres Start in 2 second Cancel Mark as completed" at bounding box center [924, 303] width 690 height 388
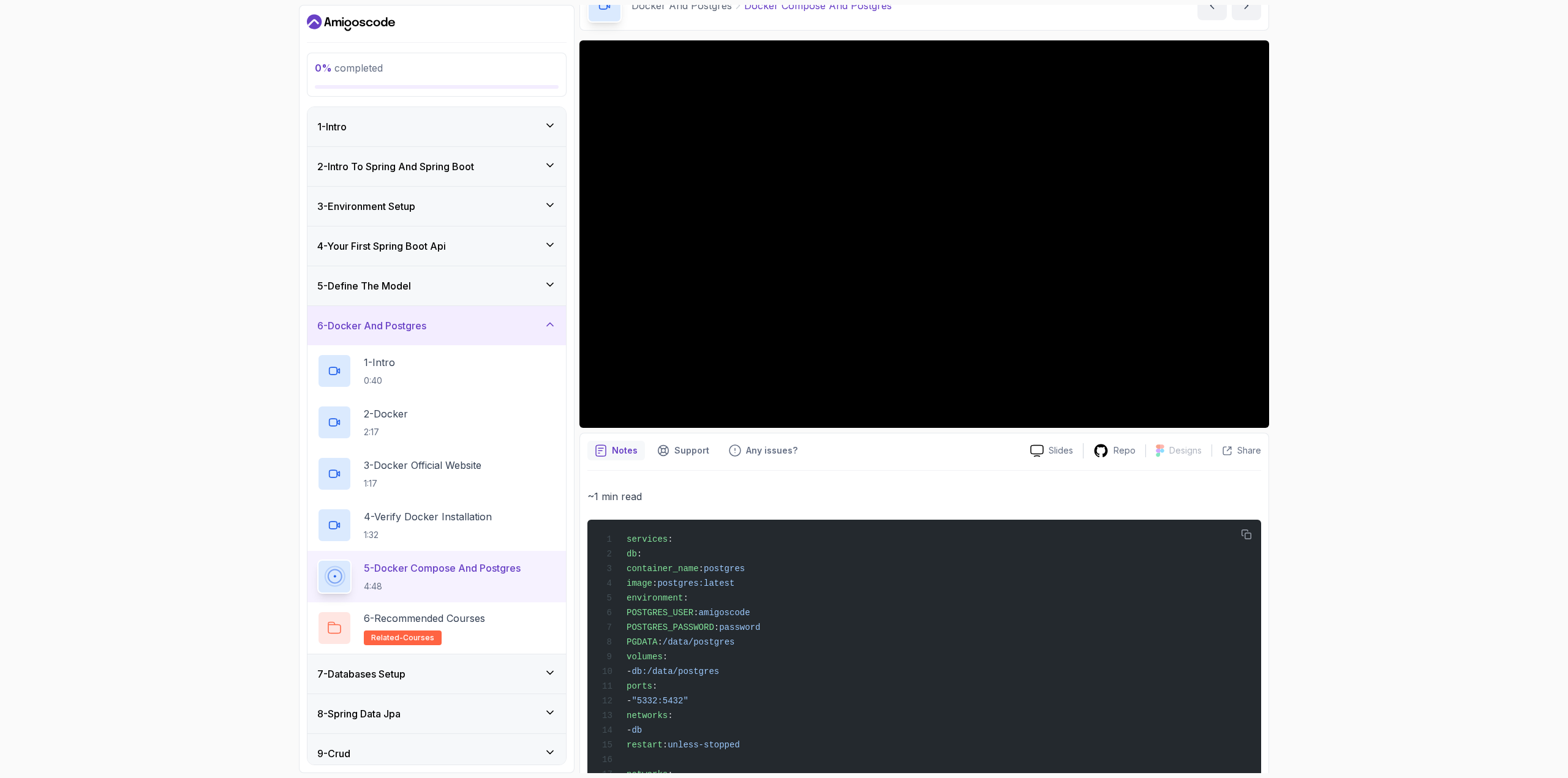
scroll to position [61, 0]
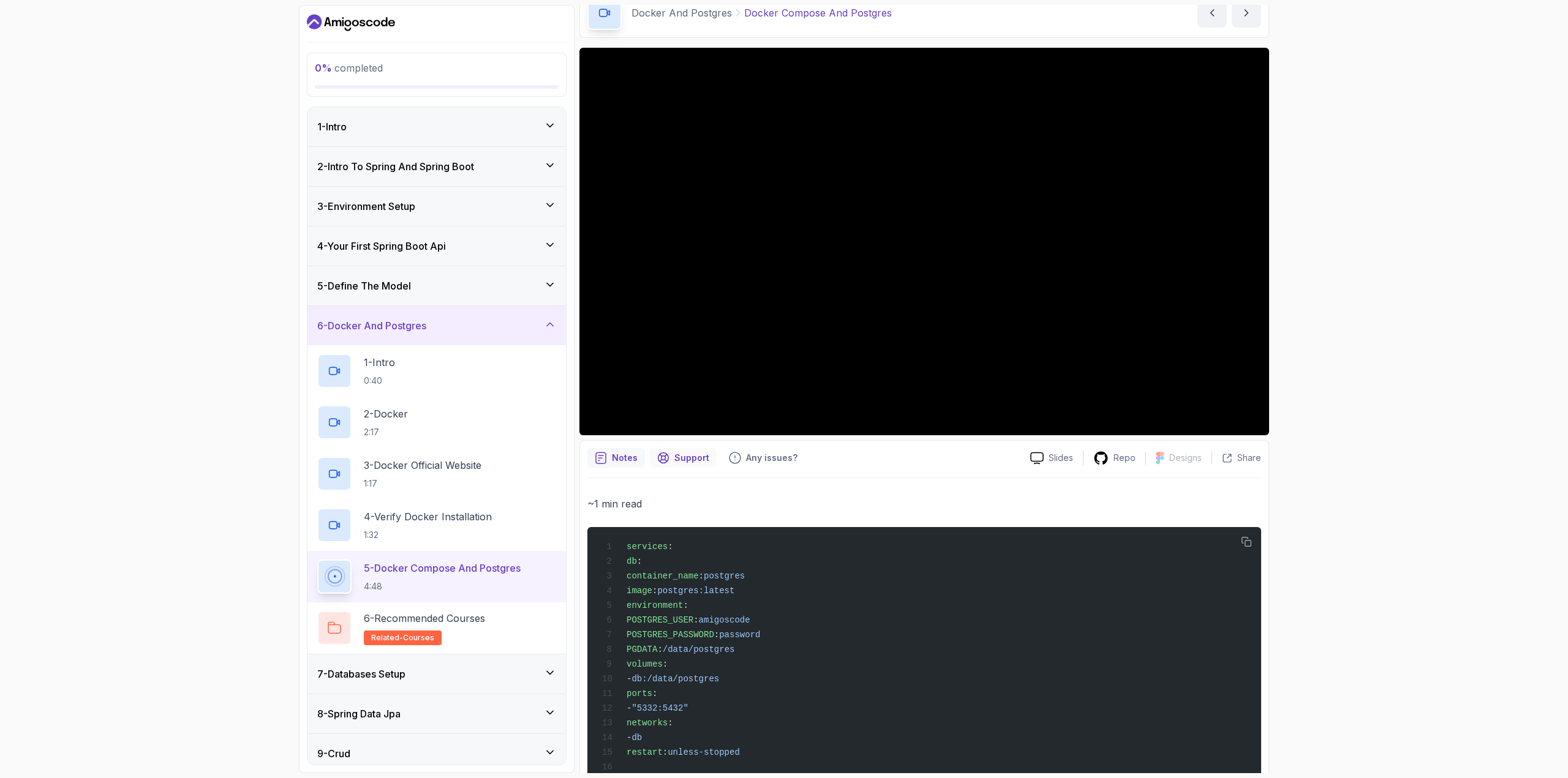
click at [682, 456] on p "Support" at bounding box center [692, 458] width 35 height 13
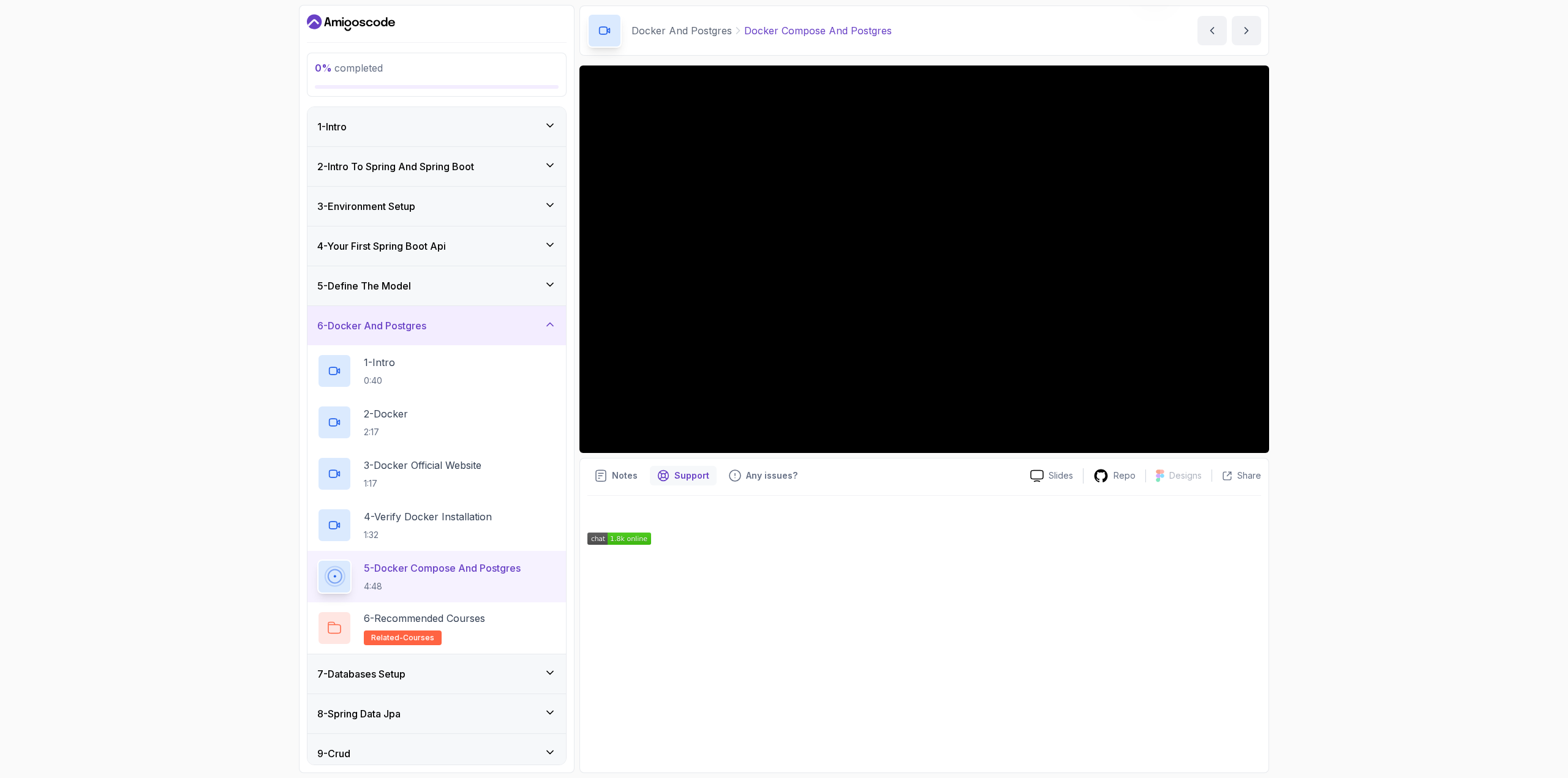
scroll to position [44, 0]
click at [636, 470] on p "Notes" at bounding box center [625, 475] width 26 height 13
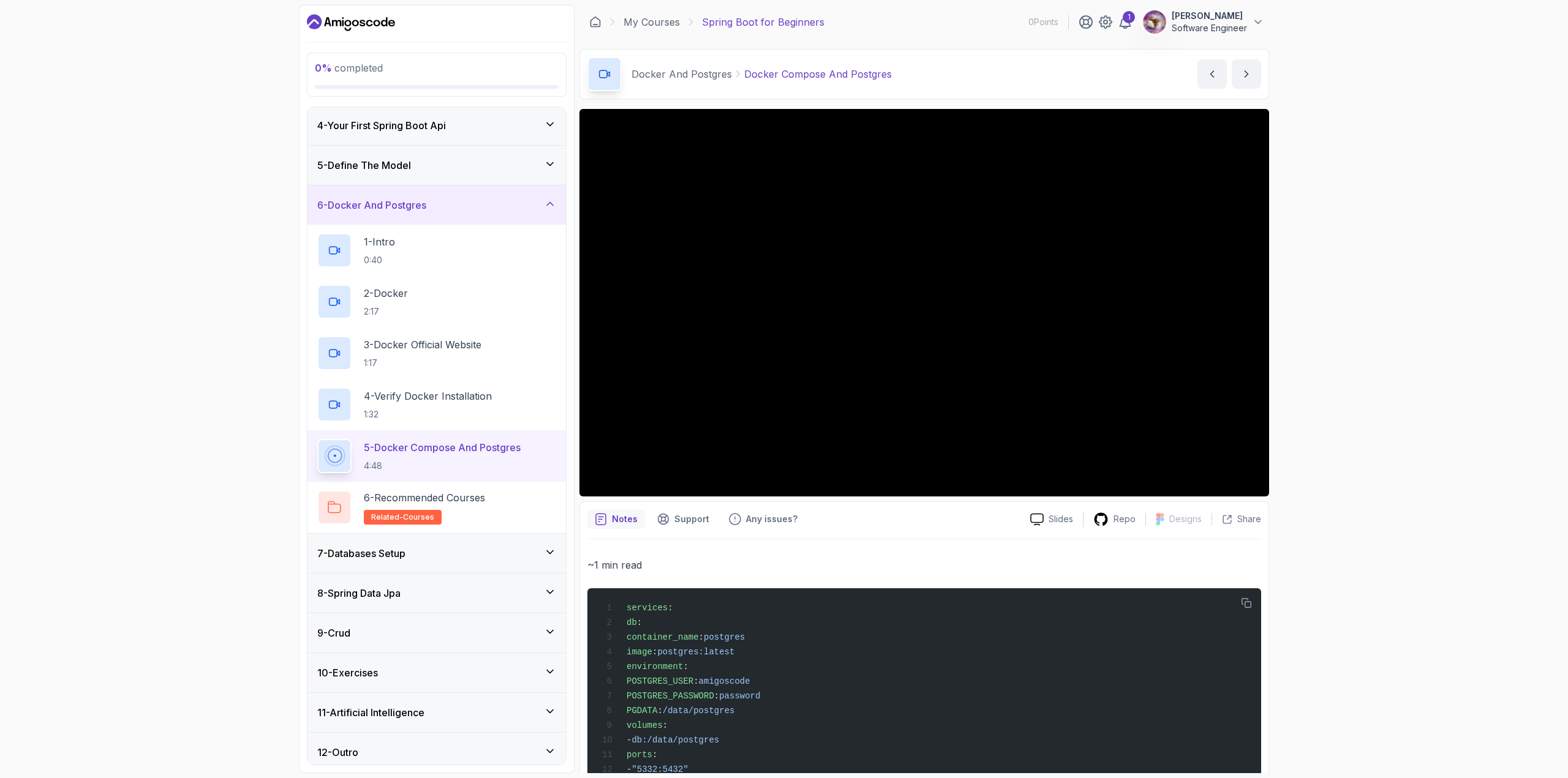
scroll to position [122, 0]
click at [464, 514] on h2 "6 - Recommended Courses related-courses" at bounding box center [424, 505] width 121 height 34
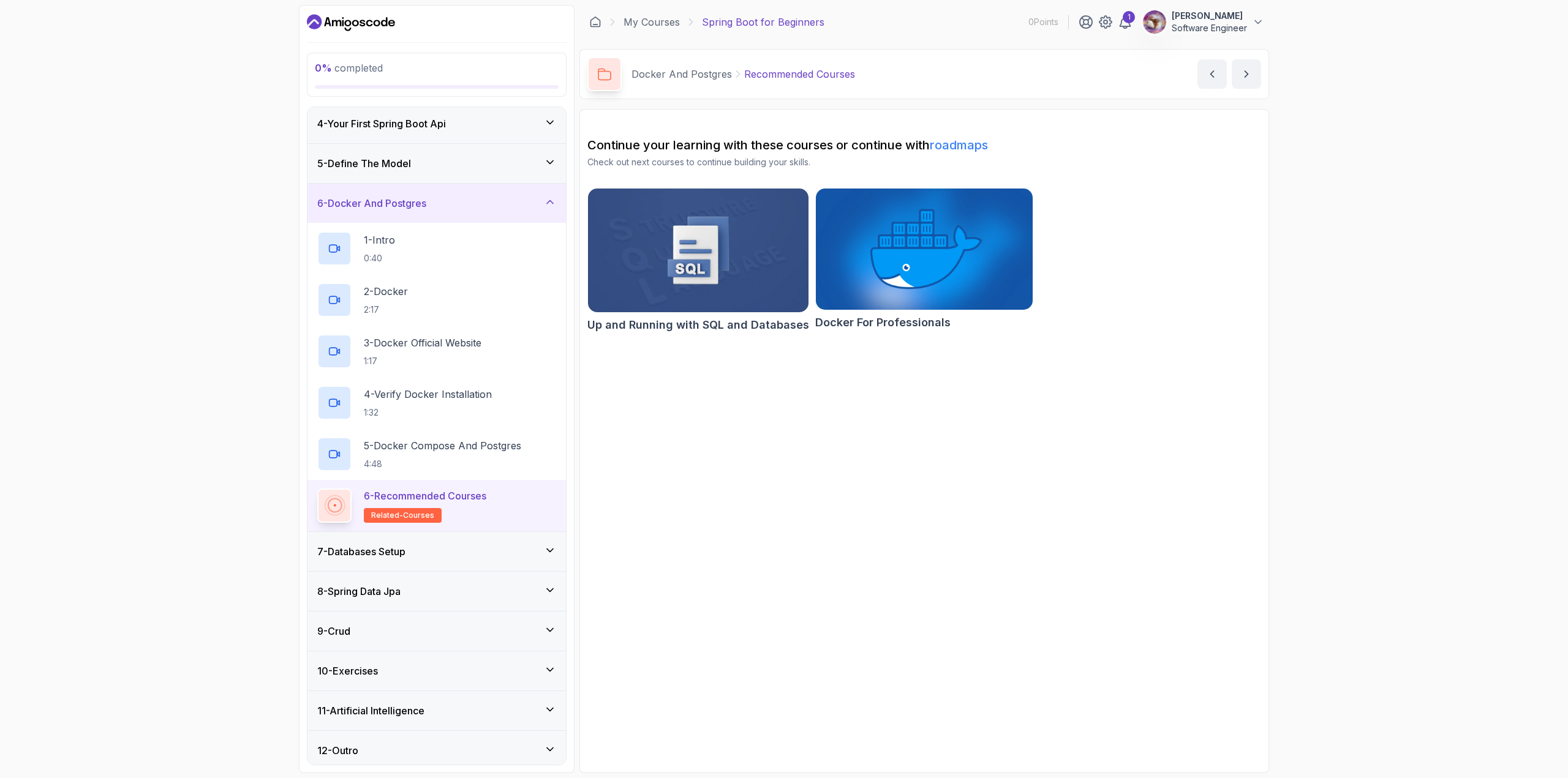
click at [468, 538] on div "7 - Databases Setup" at bounding box center [437, 552] width 258 height 39
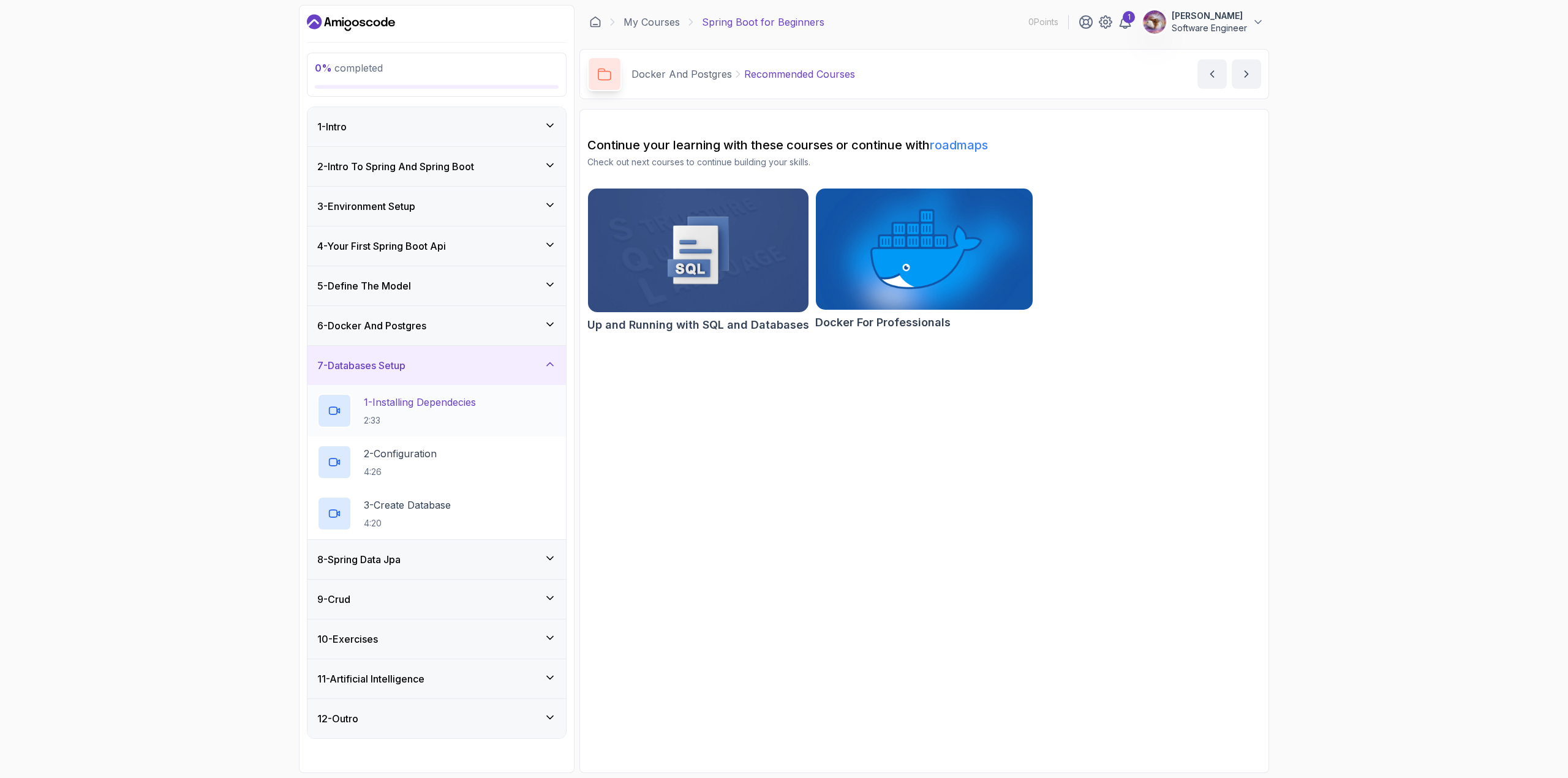
click at [458, 401] on p "1 - Installing Dependecies" at bounding box center [420, 402] width 113 height 15
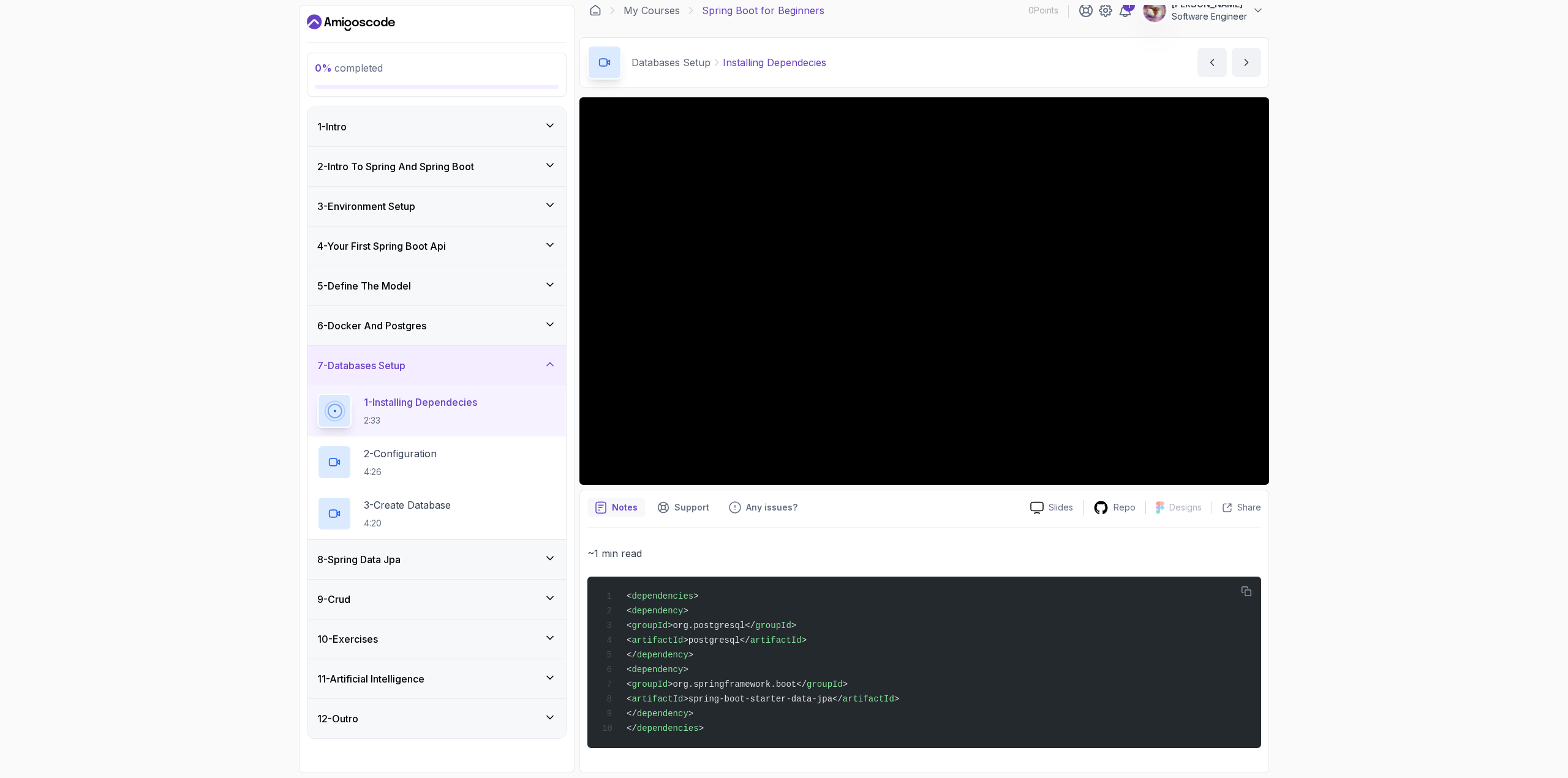
scroll to position [17, 0]
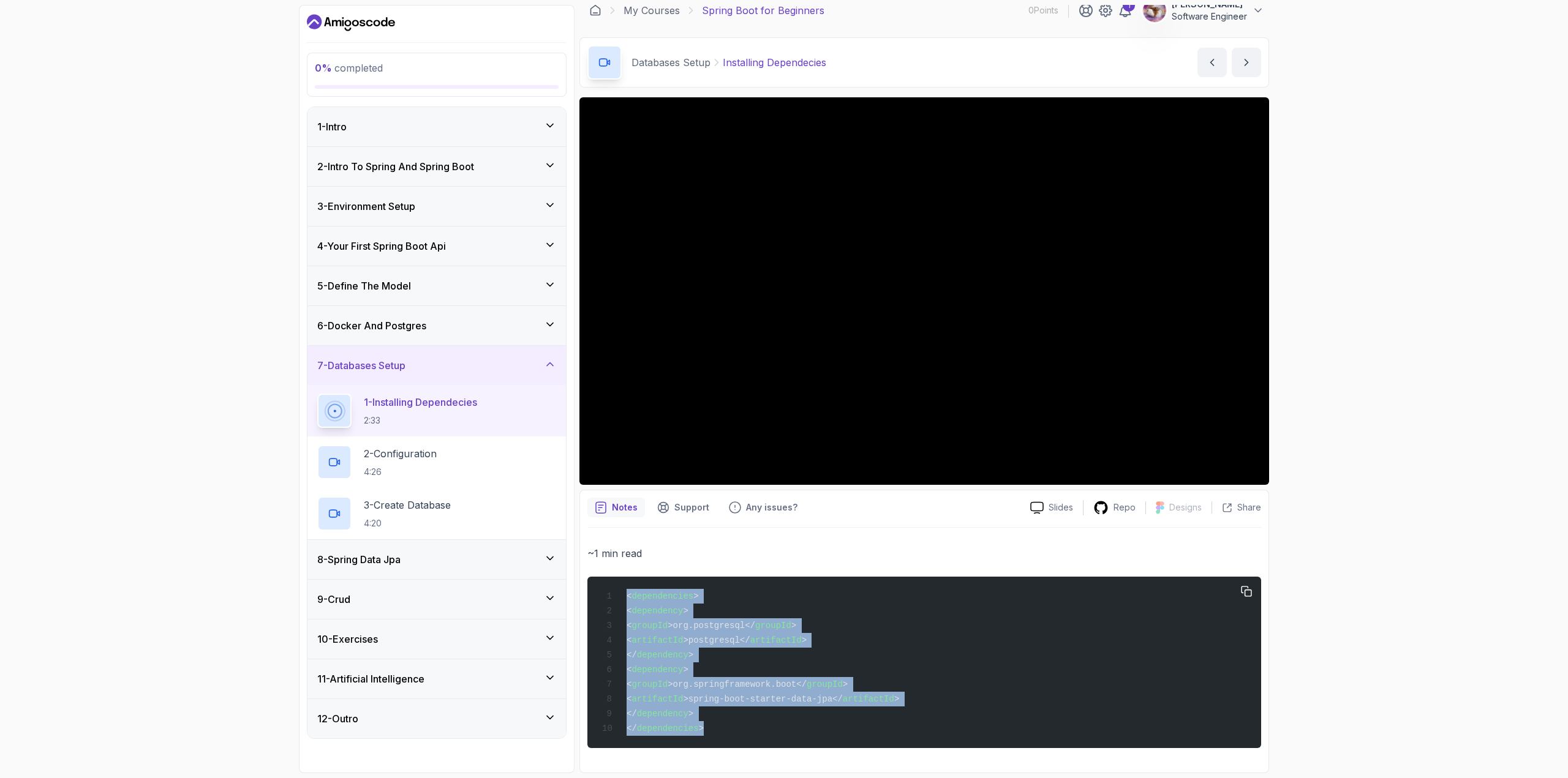
drag, startPoint x: 740, startPoint y: 735, endPoint x: 595, endPoint y: 579, distance: 213.0
click at [595, 579] on pre "< dependencies > < dependency > < groupId >org.postgresql</ groupId > < artifac…" at bounding box center [924, 663] width 673 height 172
copy code "< dependencies > < dependency > < groupId >org.postgresql</ groupId > < artifac…"
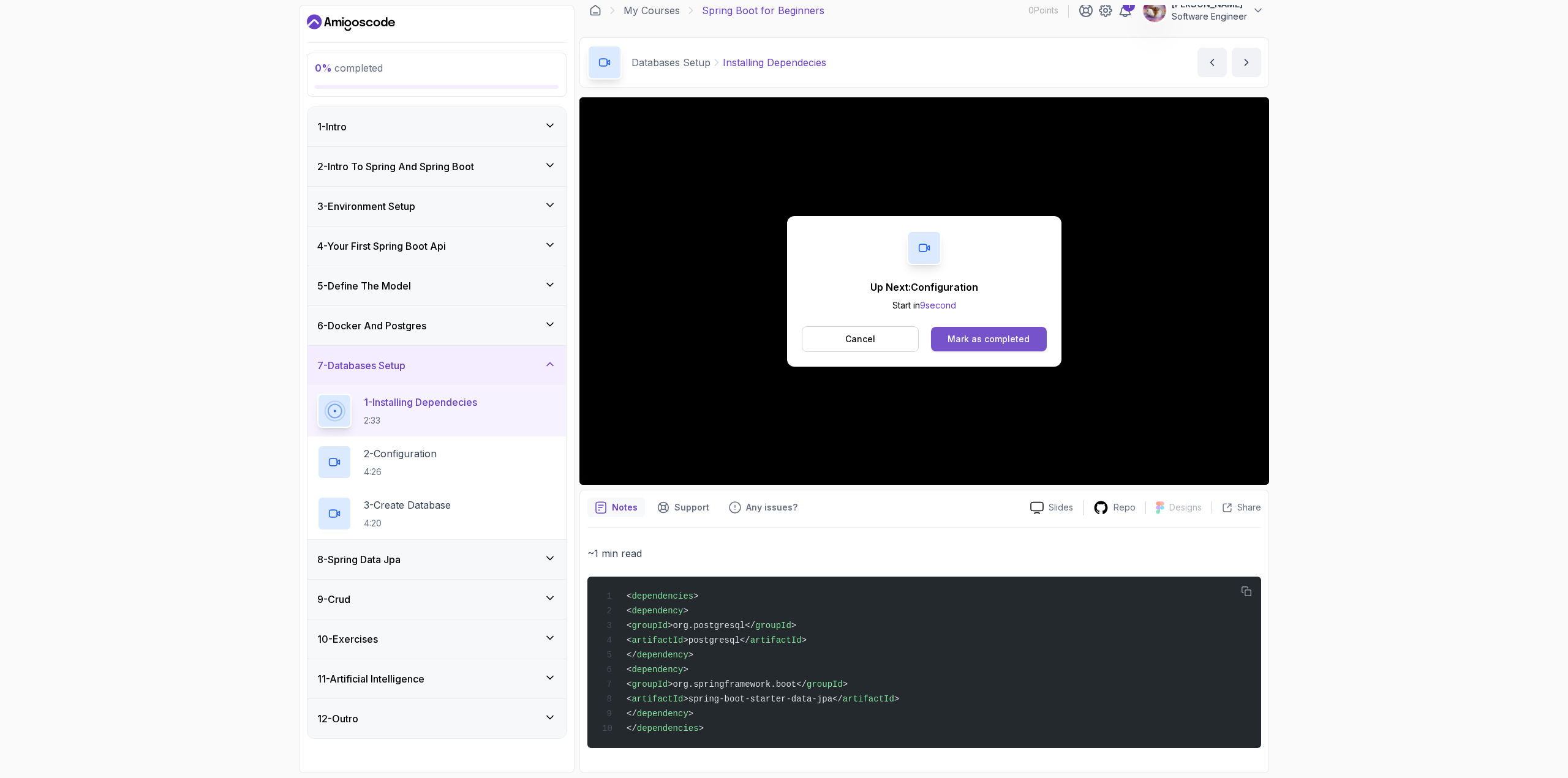
click at [963, 337] on div "Mark as completed" at bounding box center [989, 339] width 82 height 13
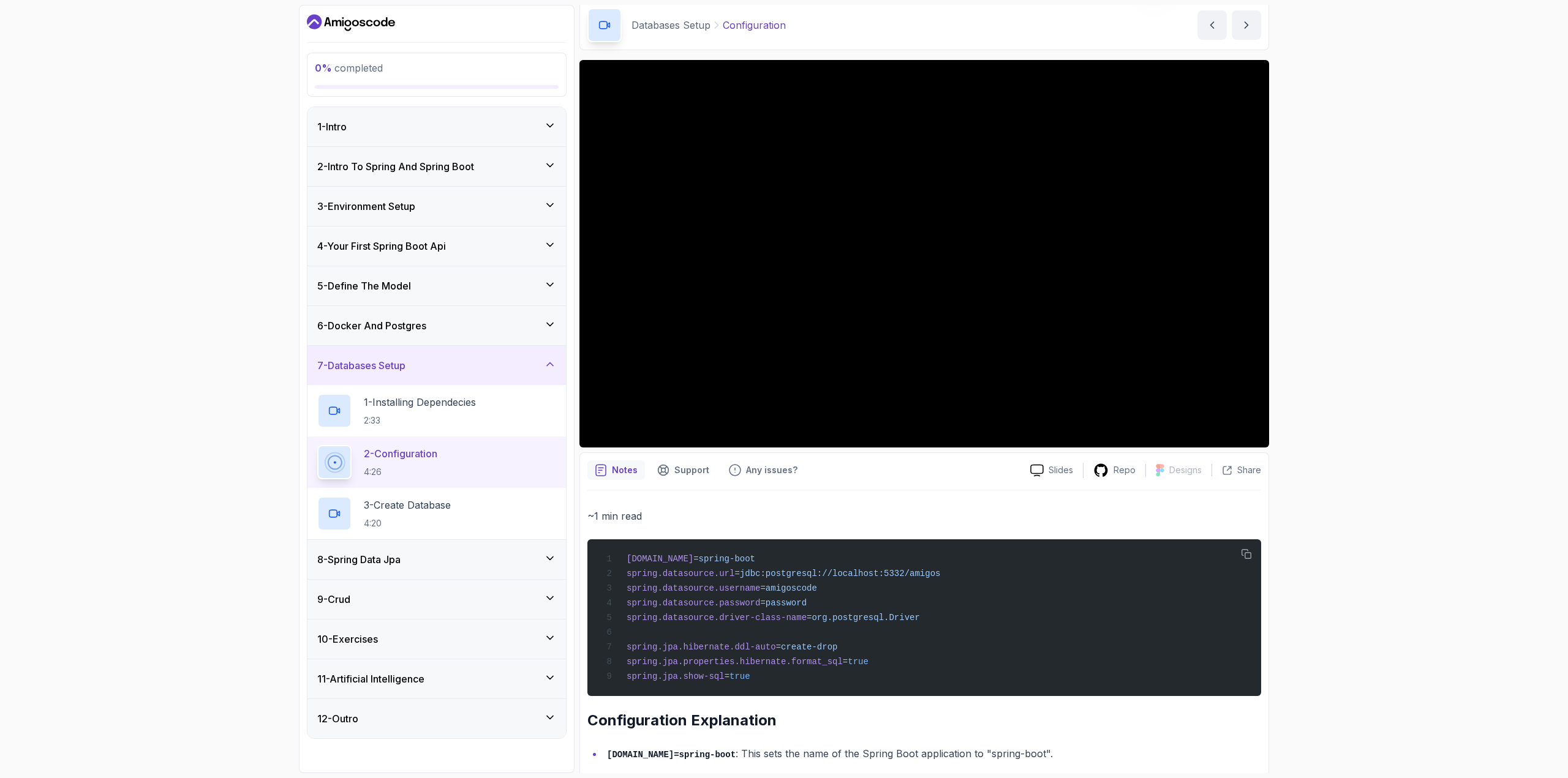
scroll to position [79, 0]
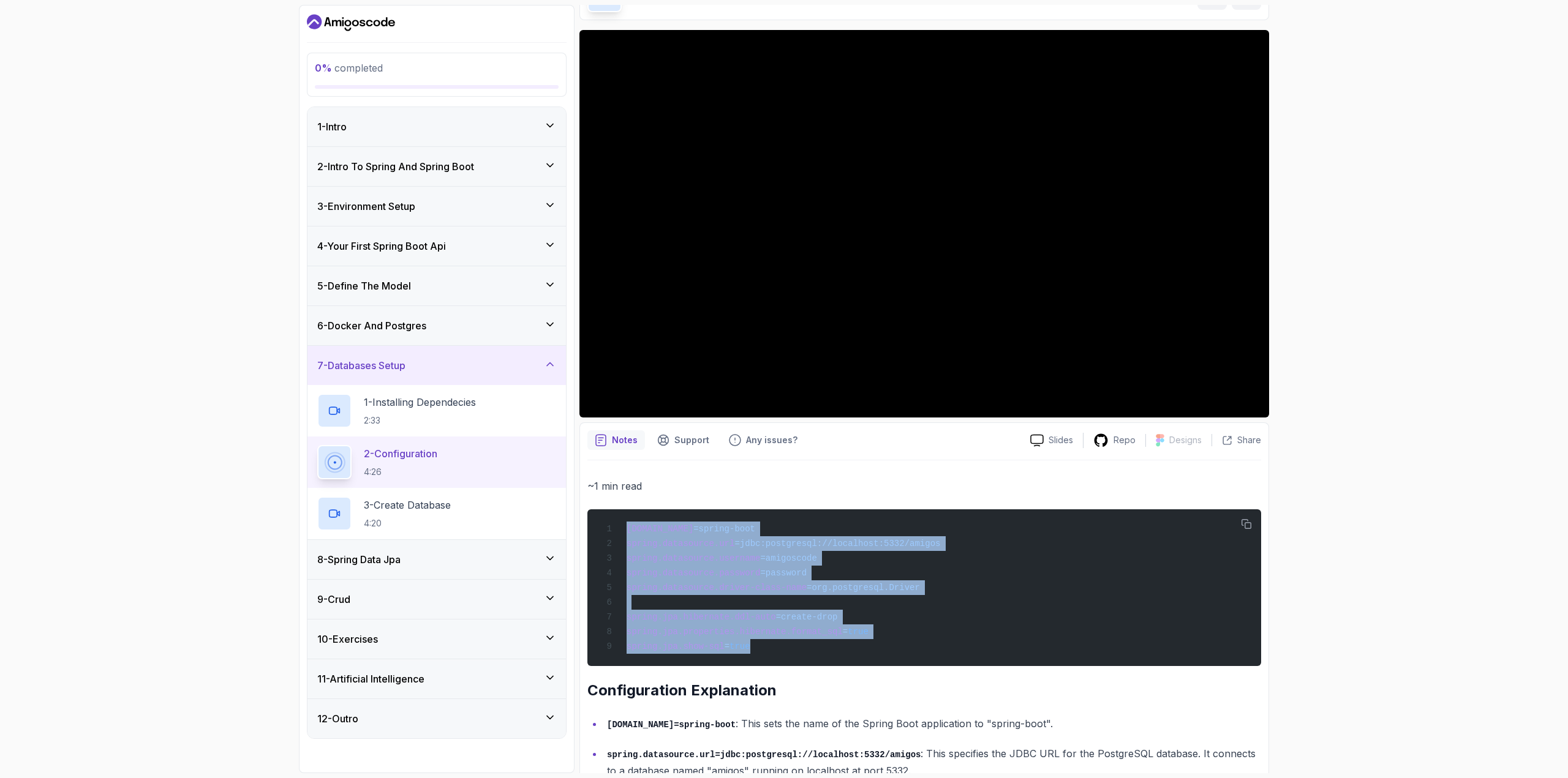
drag, startPoint x: 776, startPoint y: 665, endPoint x: 587, endPoint y: 521, distance: 237.6
click at [587, 521] on div "Notes Support Any issues? Slides Repo Designs Design not available Share ~1 min…" at bounding box center [924, 718] width 690 height 590
copy code "[DOMAIN_NAME] =spring-boot spring.datasource.url =jdbc:postgresql://localhost:5…"
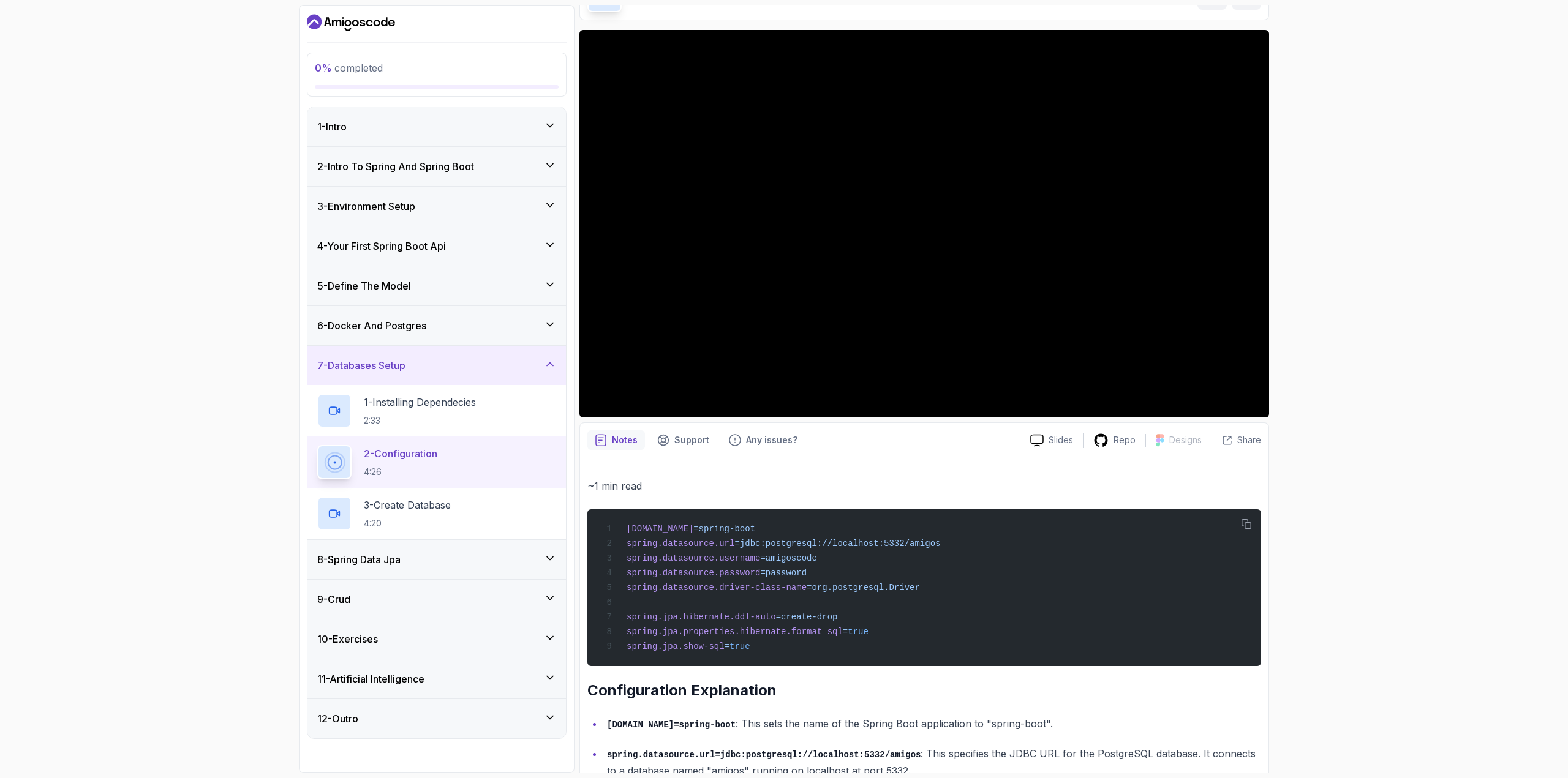
click at [1284, 404] on div "0 % completed 1 - Intro 2 - Intro To Spring And Spring Boot 3 - Environment Set…" at bounding box center [784, 389] width 1568 height 778
click at [428, 544] on div "8 - Spring Data Jpa" at bounding box center [437, 560] width 258 height 39
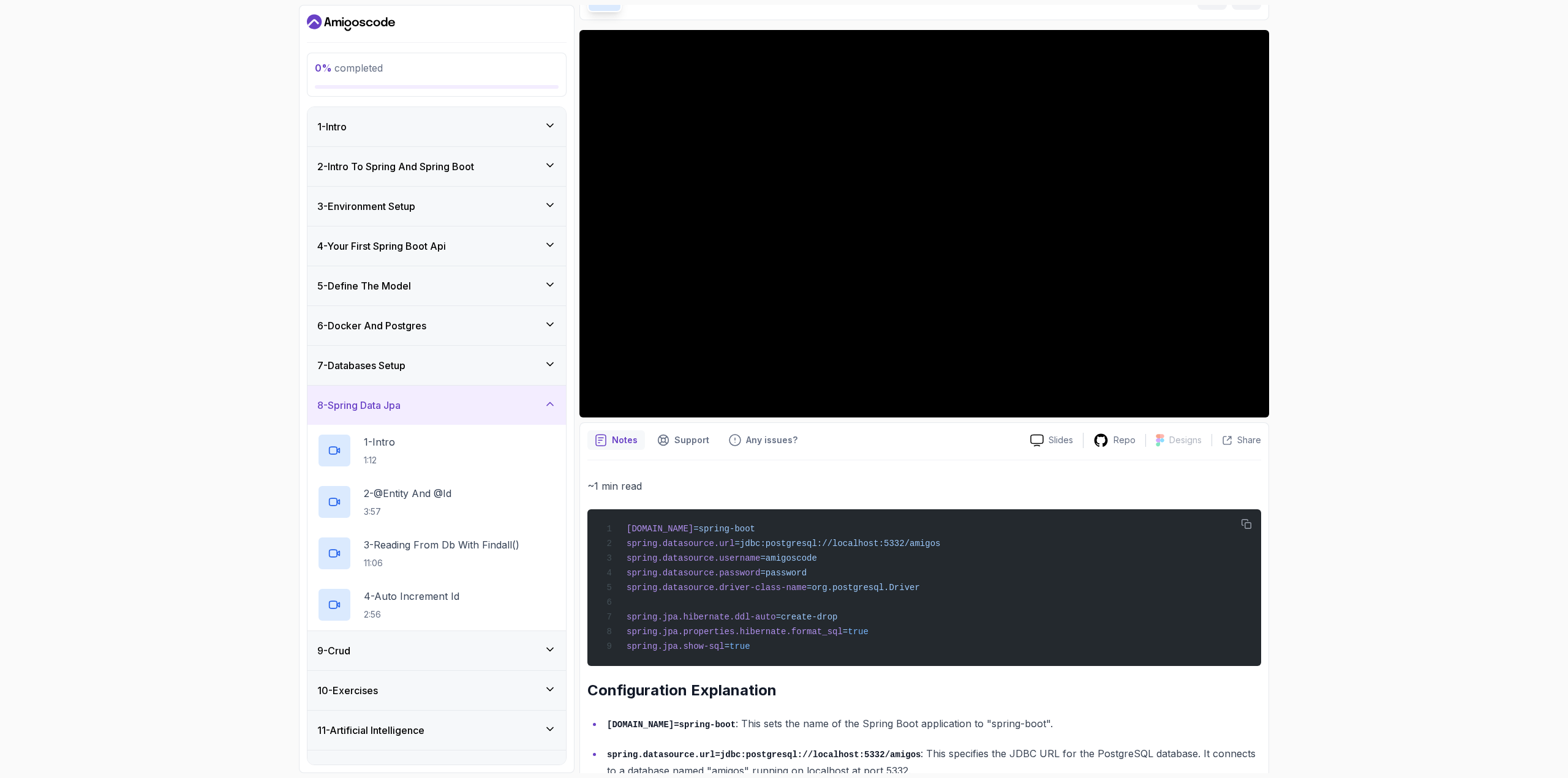
click at [454, 373] on div "7 - Databases Setup" at bounding box center [437, 365] width 239 height 15
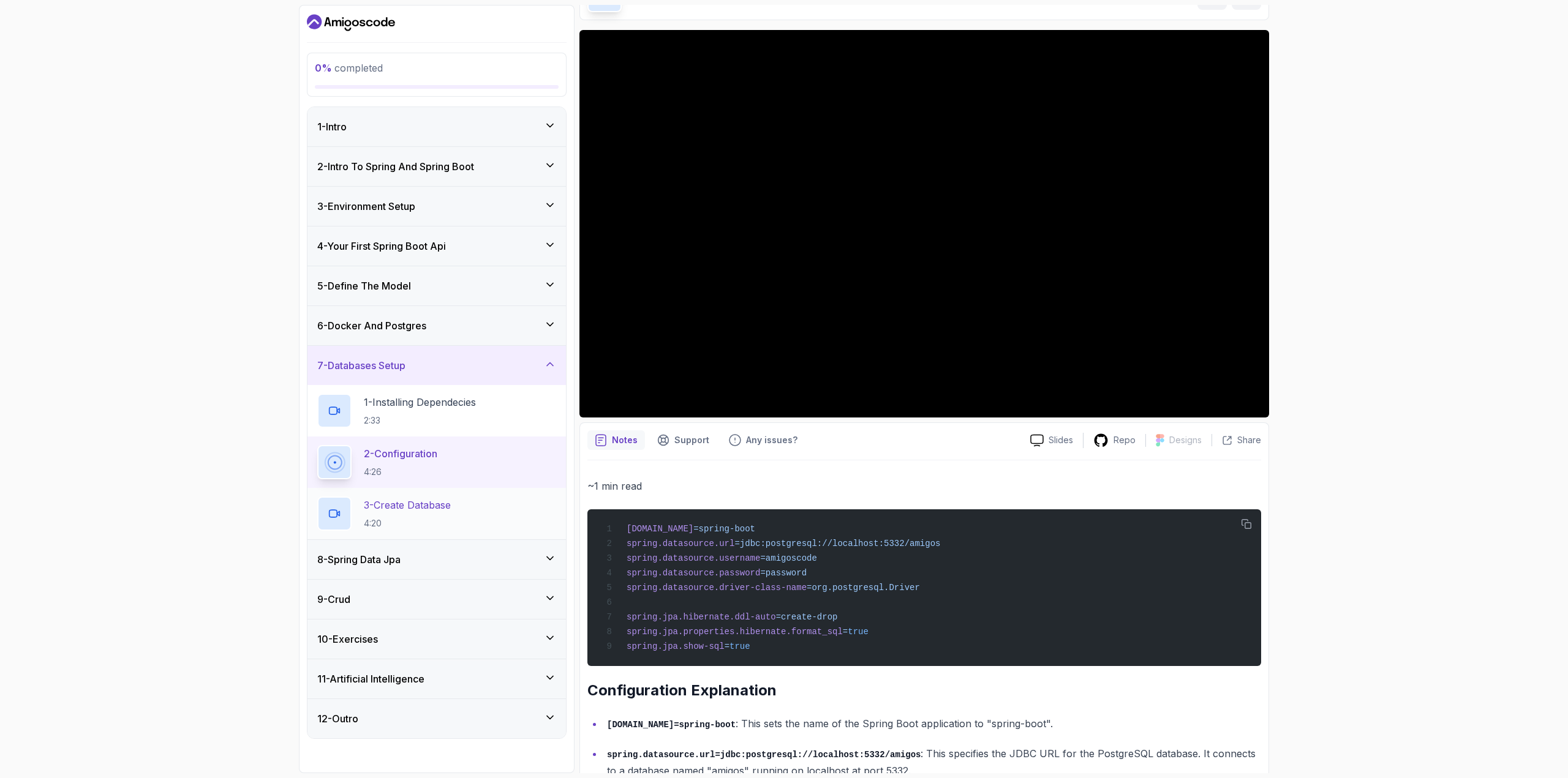
click at [444, 515] on h2 "3 - Create Database 4:20" at bounding box center [408, 513] width 87 height 32
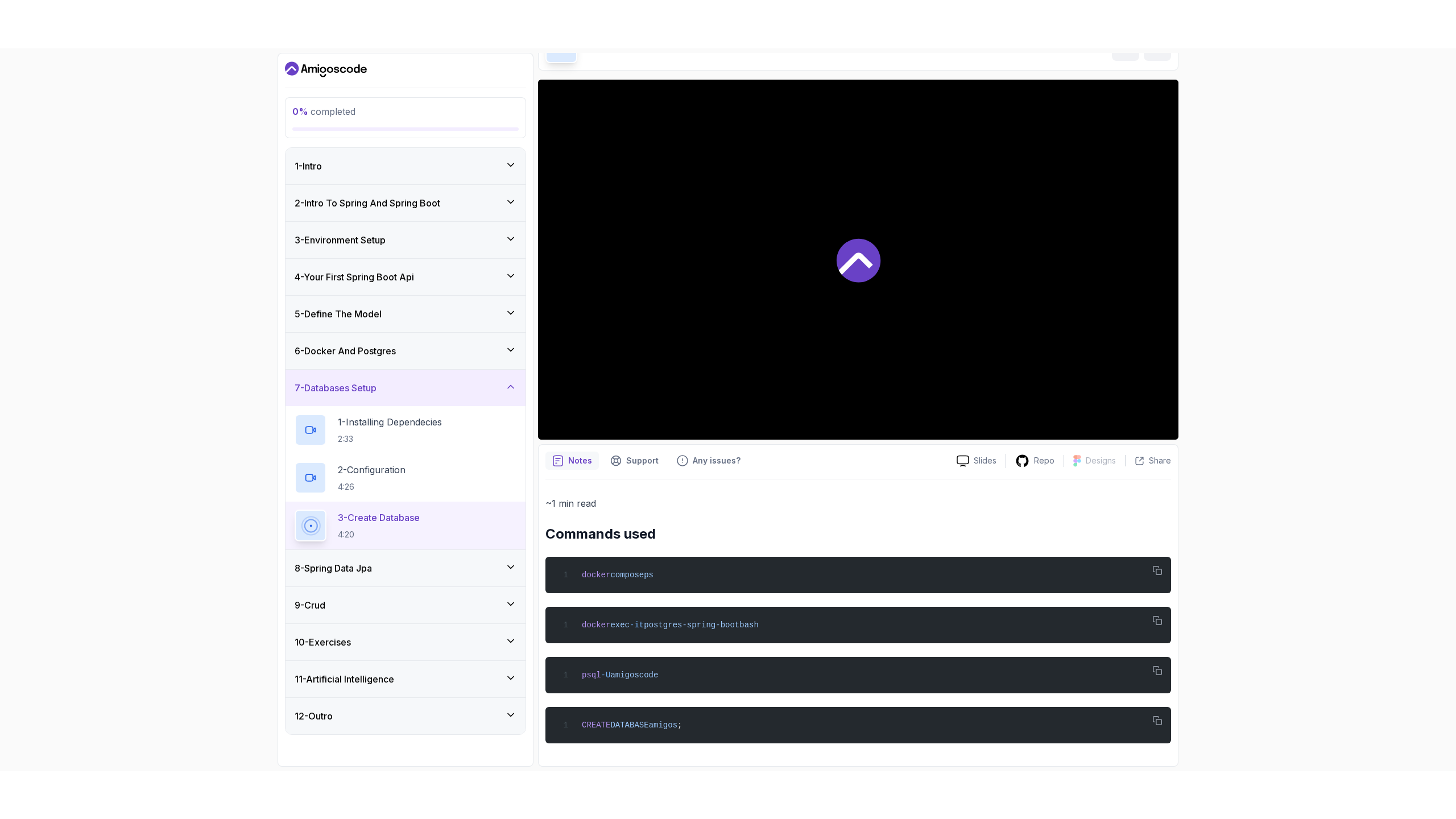
scroll to position [72, 0]
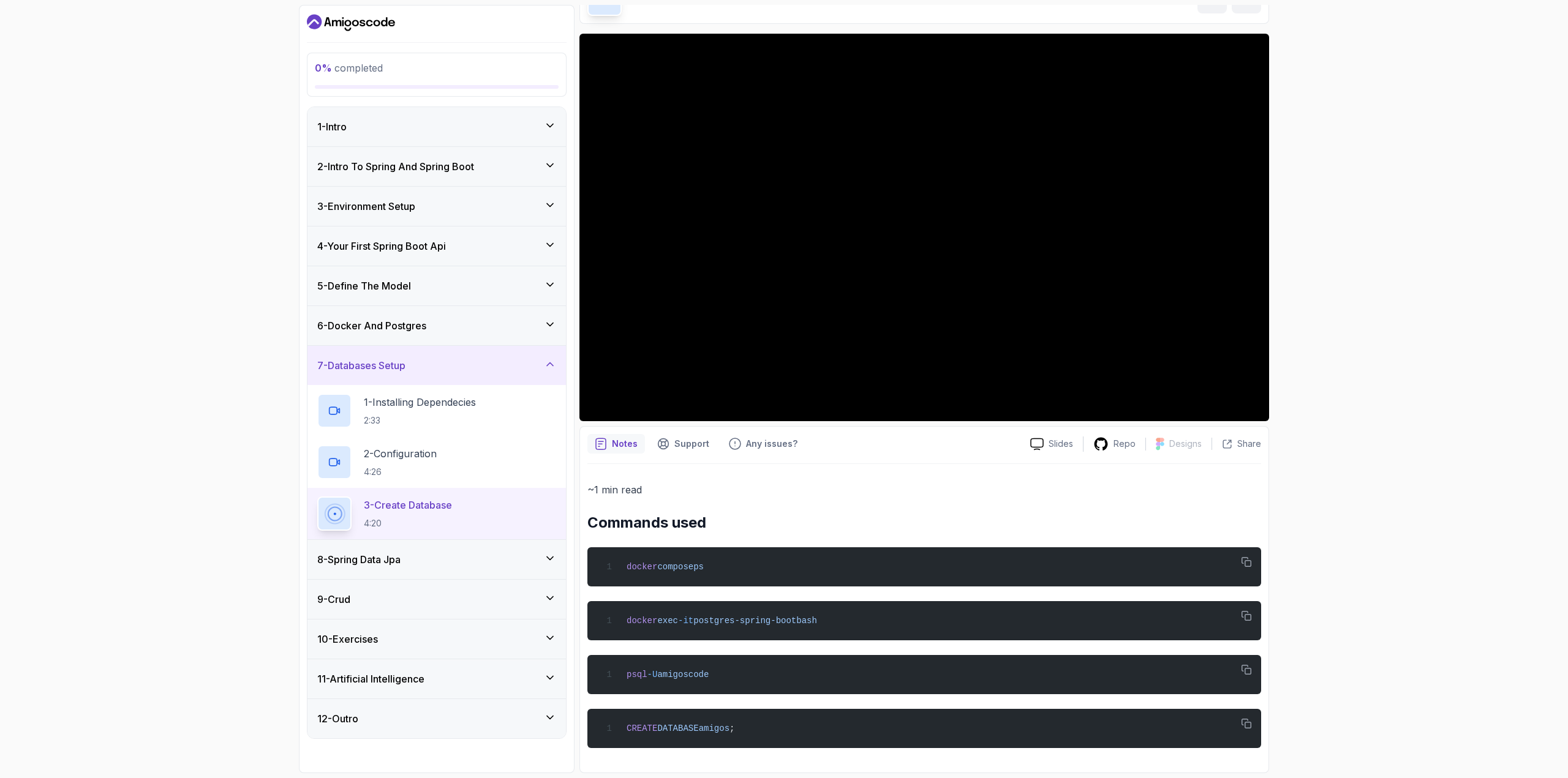
click at [1340, 344] on div "0 % completed 1 - Intro 2 - Intro To Spring And Spring Boot 3 - Environment Set…" at bounding box center [784, 389] width 1568 height 778
click at [675, 428] on div "Notes Support Any issues? Slides Repo Designs Design not available Share ~1 min…" at bounding box center [924, 600] width 690 height 347
click at [780, 620] on span "postgres-spring-boot" at bounding box center [745, 621] width 103 height 10
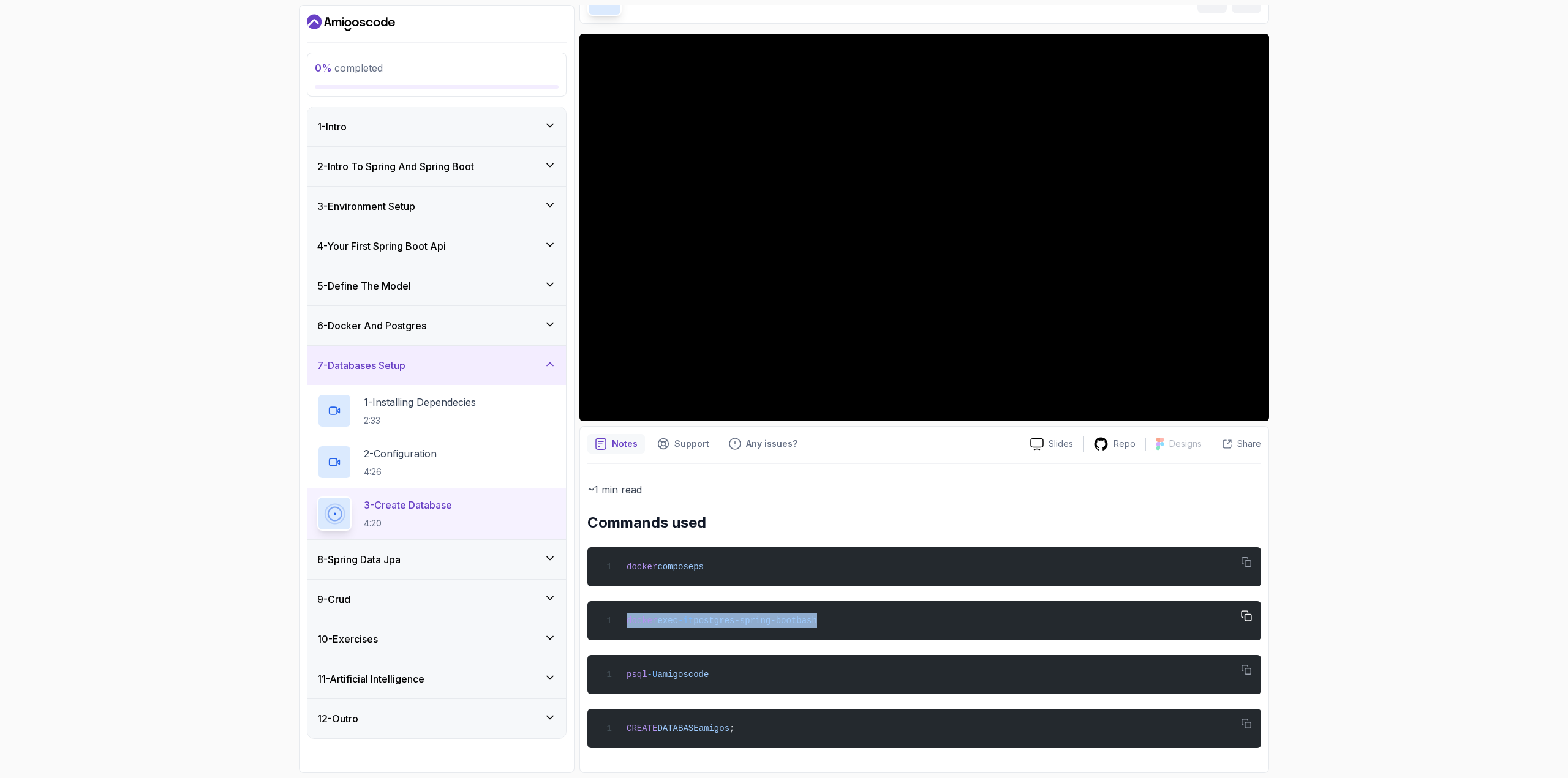
copy div "docker exec -it postgres-spring-boot bash"
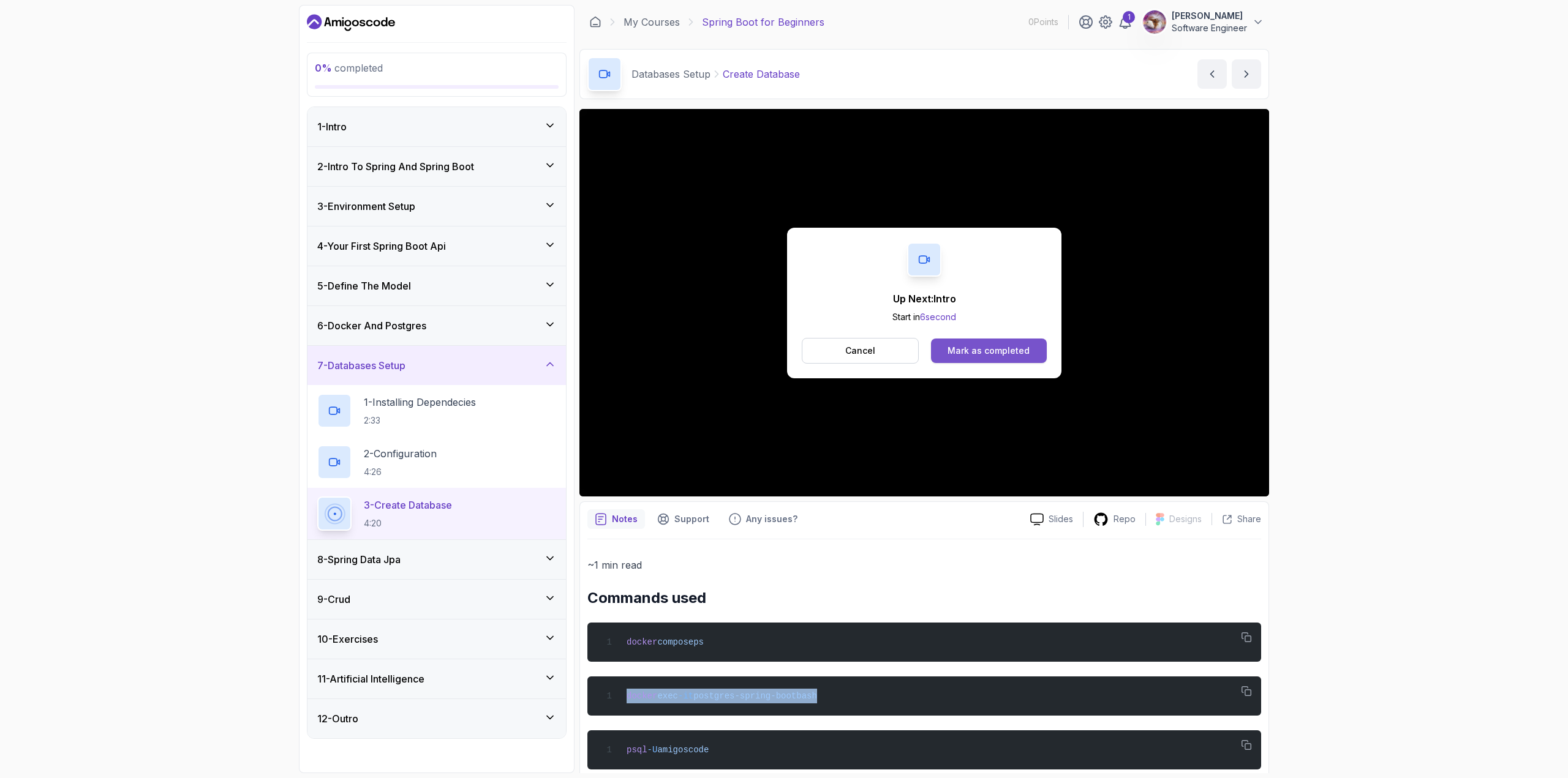
click at [954, 354] on div "Mark as completed" at bounding box center [989, 350] width 82 height 13
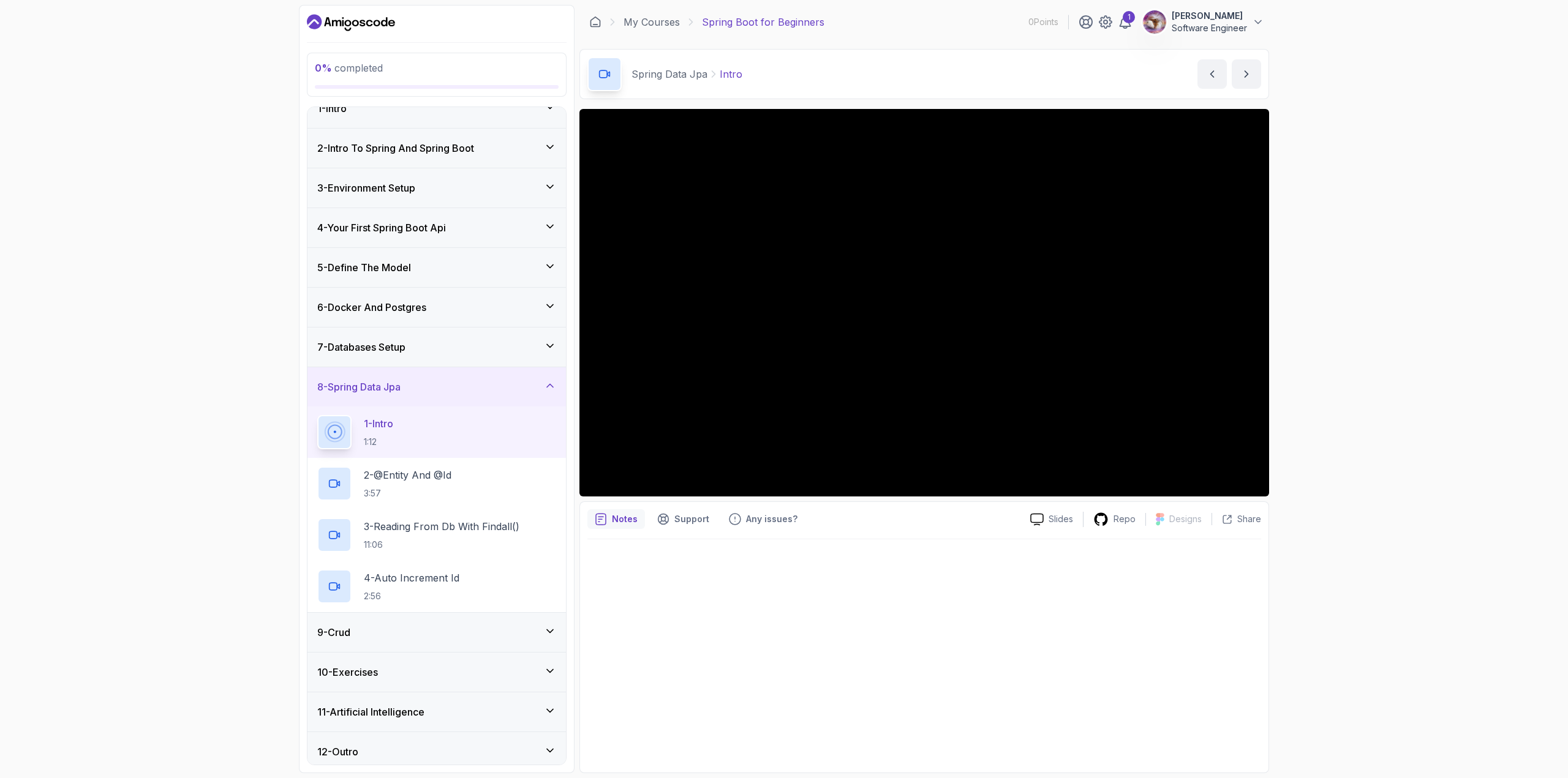
scroll to position [25, 0]
